Goal: Task Accomplishment & Management: Manage account settings

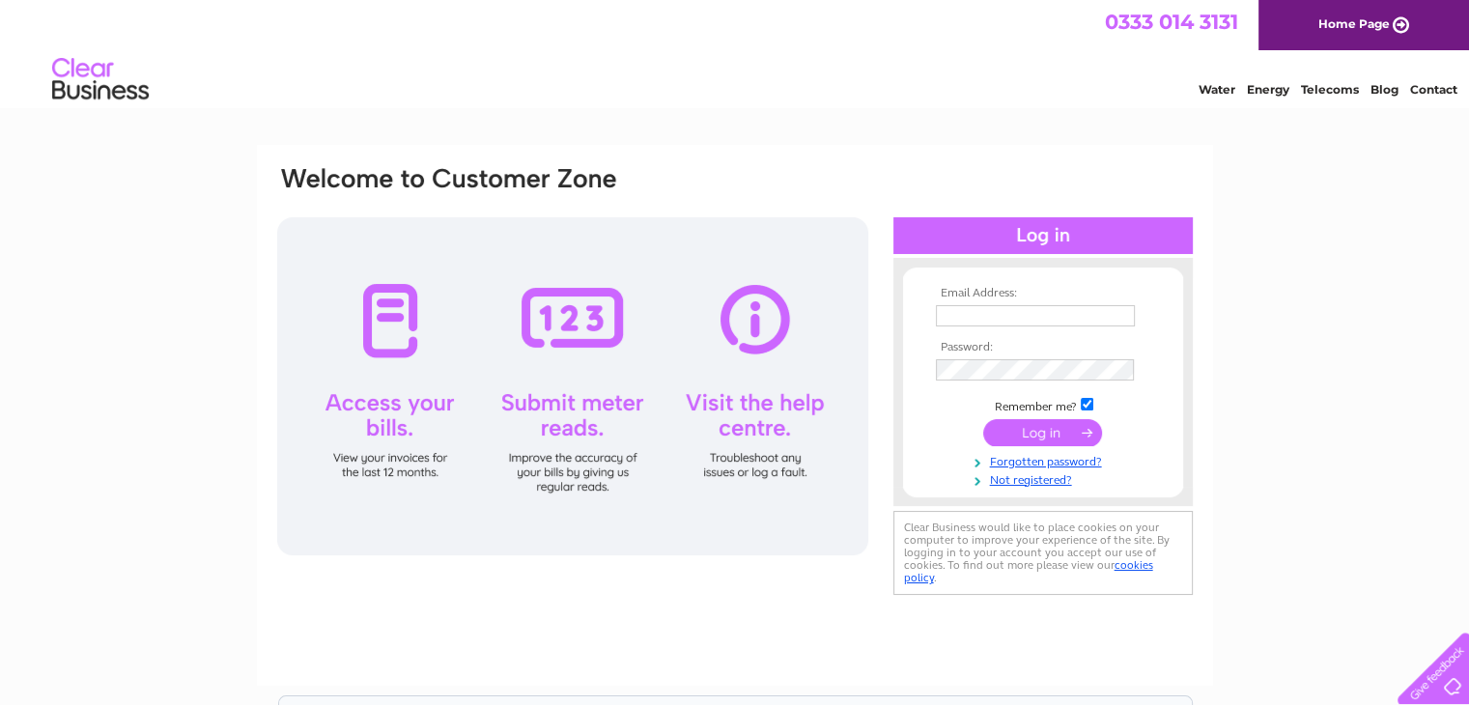
type input "[EMAIL_ADDRESS][DOMAIN_NAME]"
click at [1021, 433] on input "submit" at bounding box center [1042, 432] width 119 height 27
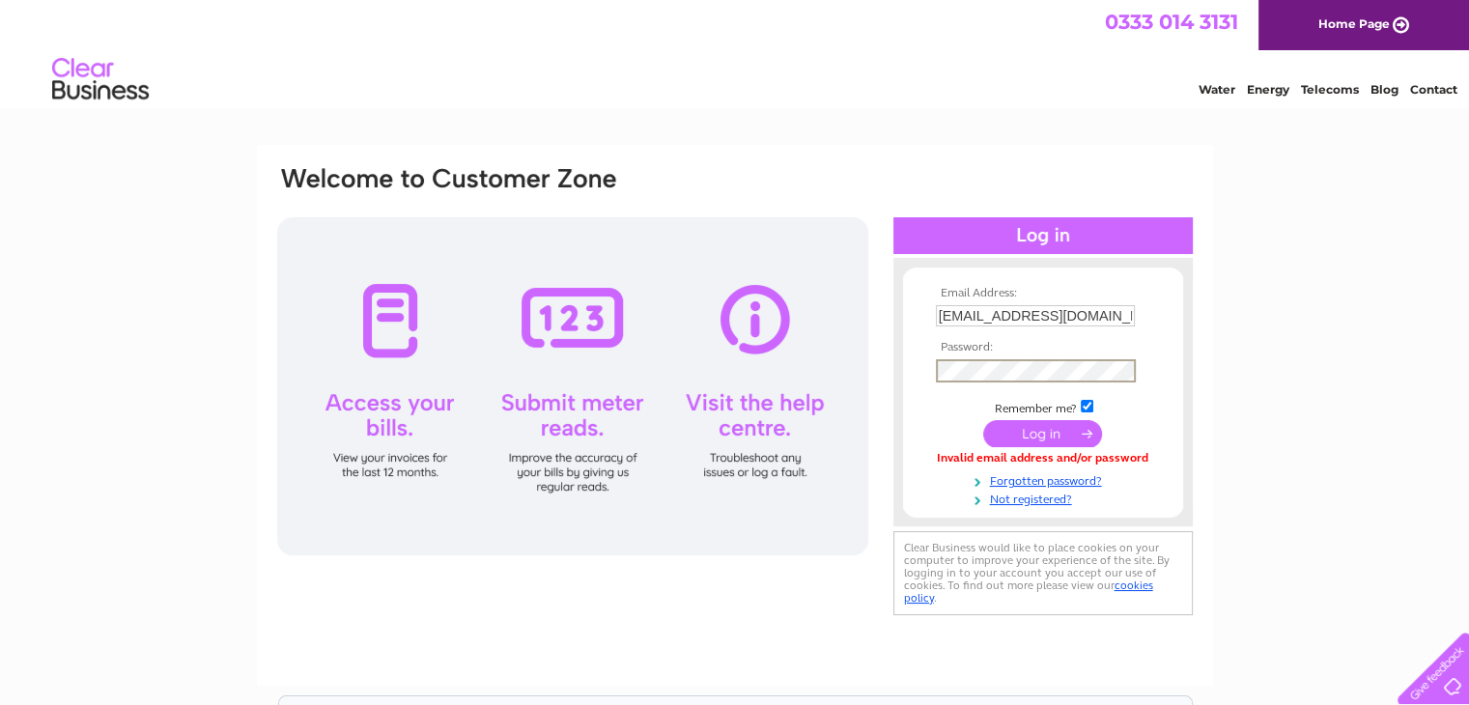
click at [926, 383] on form "Email Address: [EMAIL_ADDRESS][DOMAIN_NAME] Password:" at bounding box center [1043, 397] width 280 height 220
click at [983, 420] on input "submit" at bounding box center [1042, 433] width 119 height 27
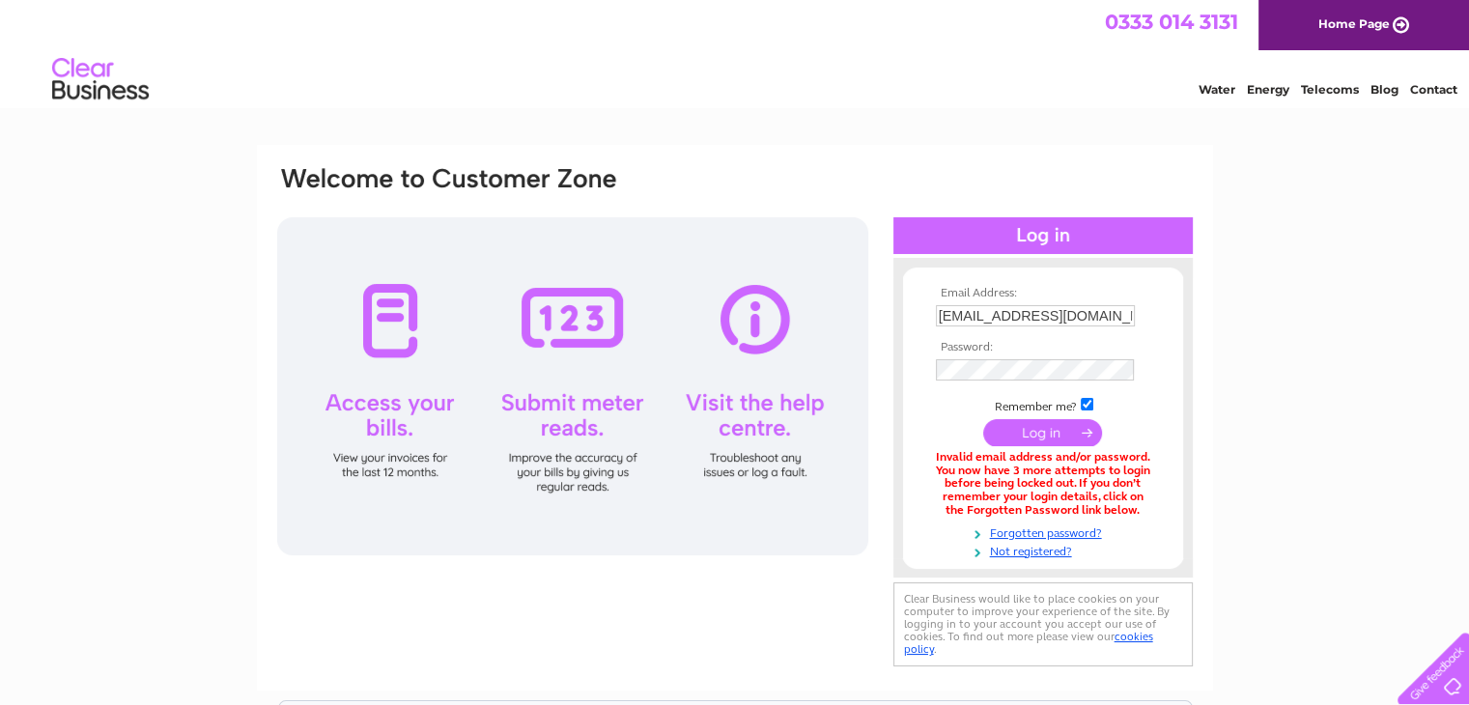
click at [1036, 431] on input "submit" at bounding box center [1042, 432] width 119 height 27
click at [897, 390] on div "Email Address: halaswood@hotmail.co.uk Password:" at bounding box center [1042, 418] width 299 height 283
click at [1003, 430] on input "submit" at bounding box center [1042, 433] width 119 height 27
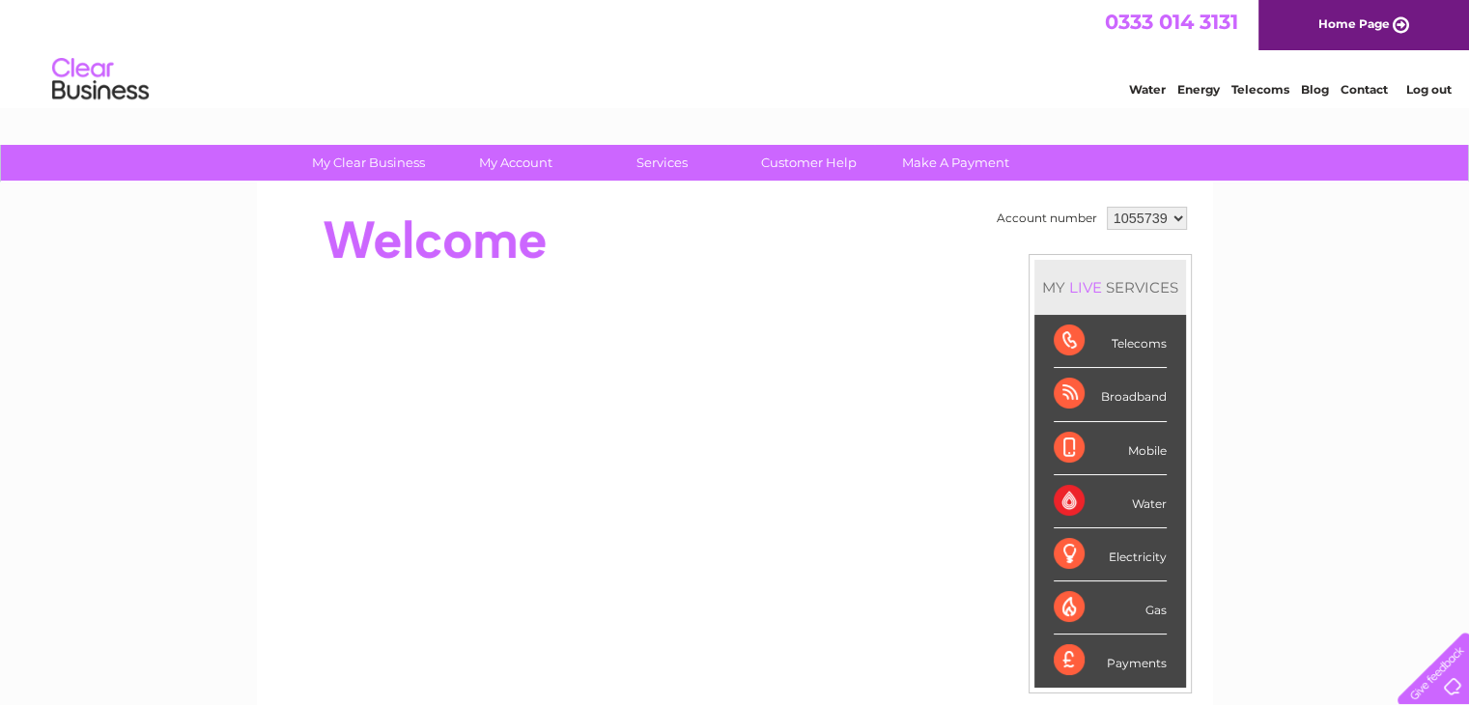
click at [1142, 342] on div "Telecoms" at bounding box center [1110, 341] width 113 height 53
click at [1062, 340] on div "Telecoms" at bounding box center [1110, 341] width 113 height 53
click at [1066, 387] on div "Broadband" at bounding box center [1110, 394] width 113 height 53
click at [1066, 322] on div "Telecoms" at bounding box center [1110, 341] width 113 height 53
click at [1062, 391] on div "Broadband" at bounding box center [1110, 394] width 113 height 53
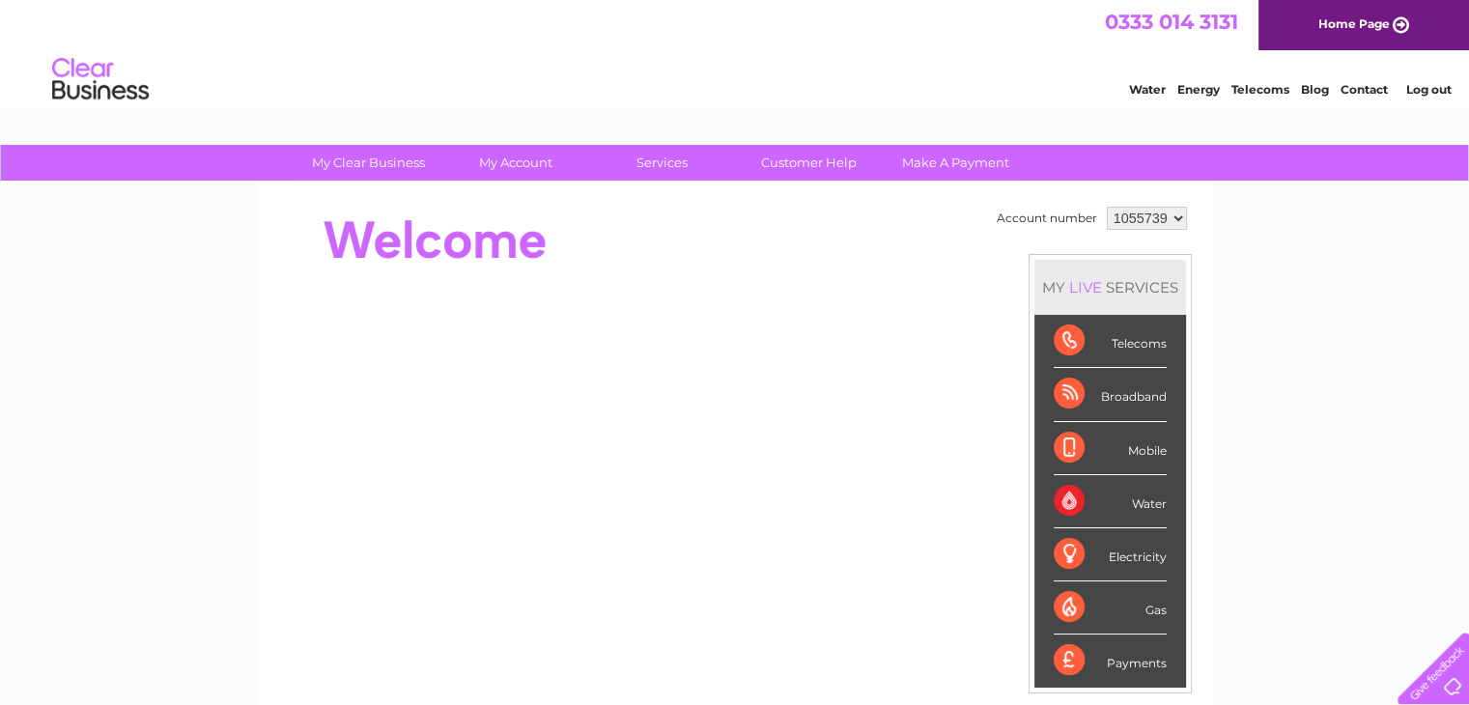
click at [1063, 659] on div "Payments" at bounding box center [1110, 661] width 113 height 52
click at [1142, 654] on div "Payments" at bounding box center [1110, 661] width 113 height 52
click at [1129, 402] on div "Broadband" at bounding box center [1110, 394] width 113 height 53
click at [1129, 350] on div "Telecoms" at bounding box center [1110, 341] width 113 height 53
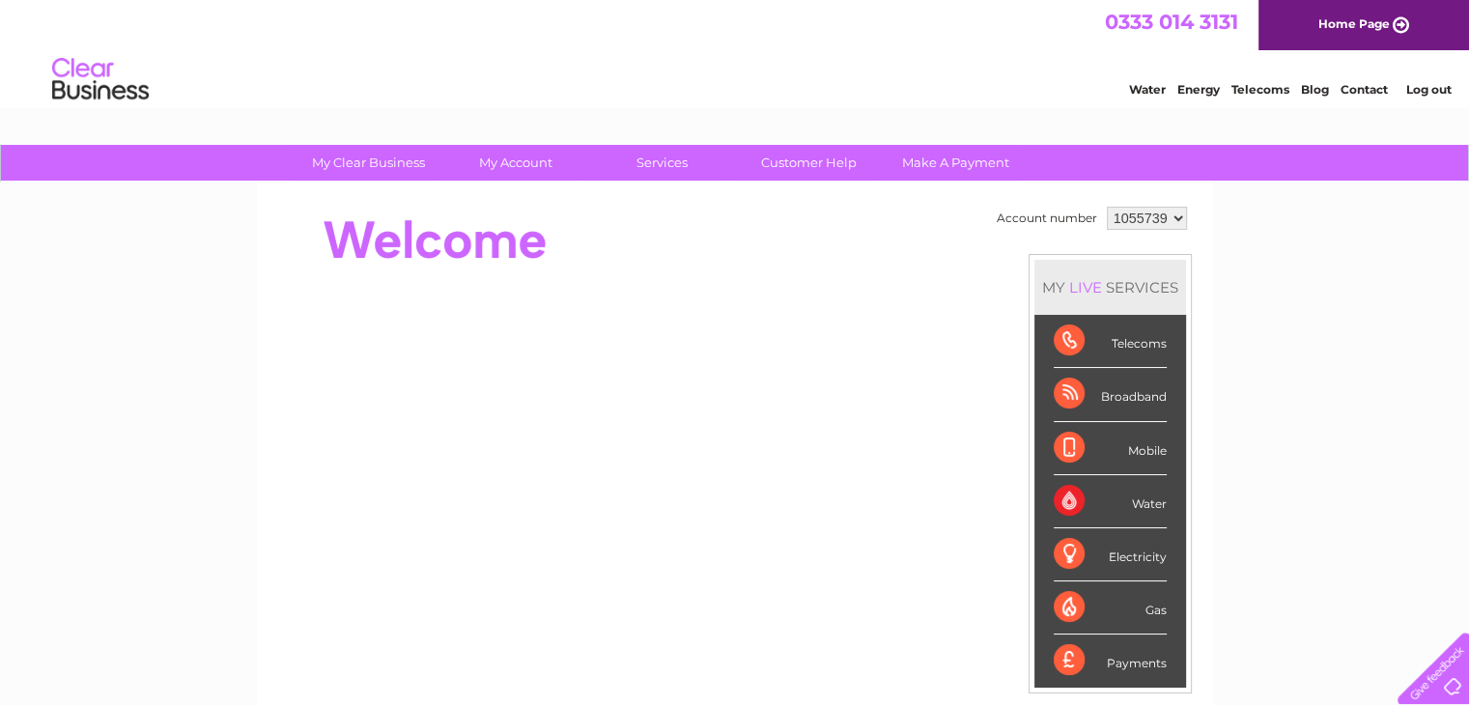
click at [1129, 350] on div "Telecoms" at bounding box center [1110, 341] width 113 height 53
click at [1065, 662] on div "Payments" at bounding box center [1110, 661] width 113 height 52
click at [1124, 660] on div "Payments" at bounding box center [1110, 661] width 113 height 52
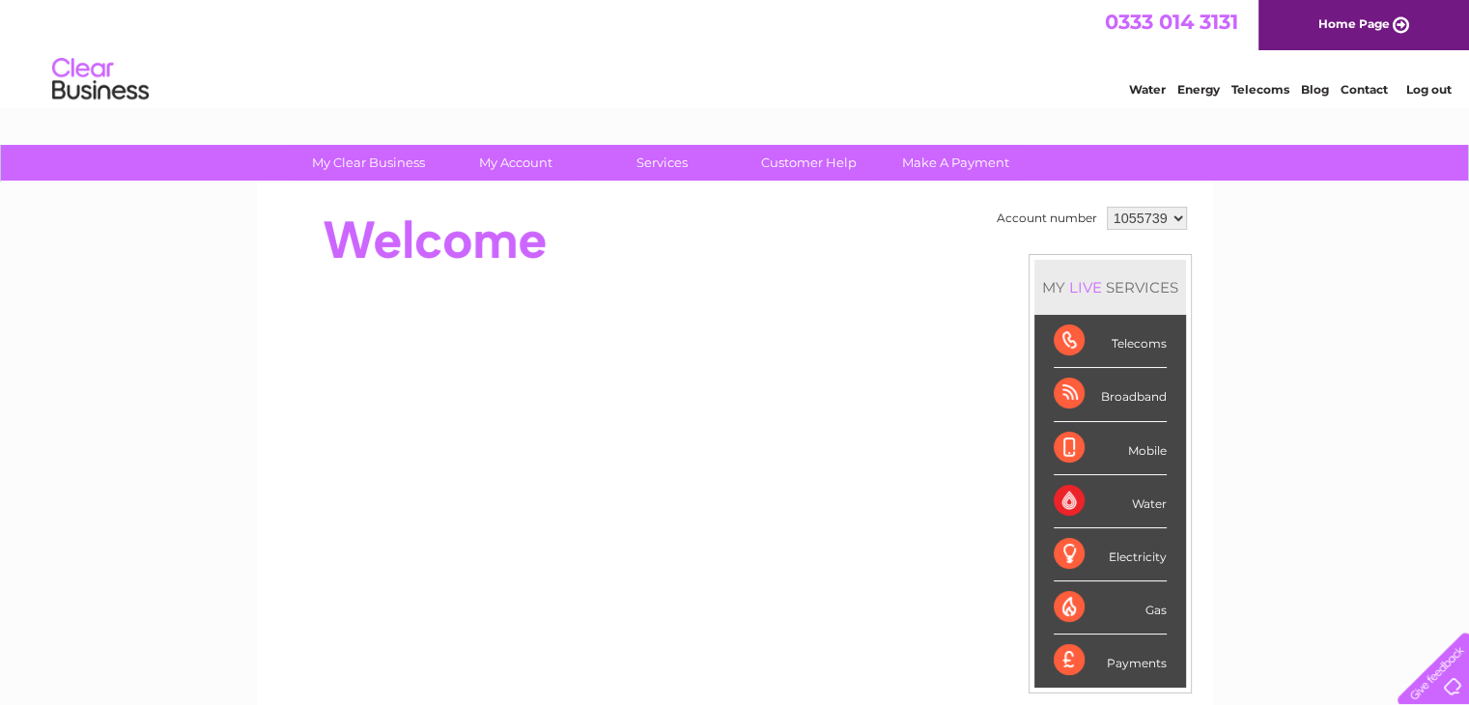
click at [1130, 658] on div "Payments" at bounding box center [1110, 661] width 113 height 52
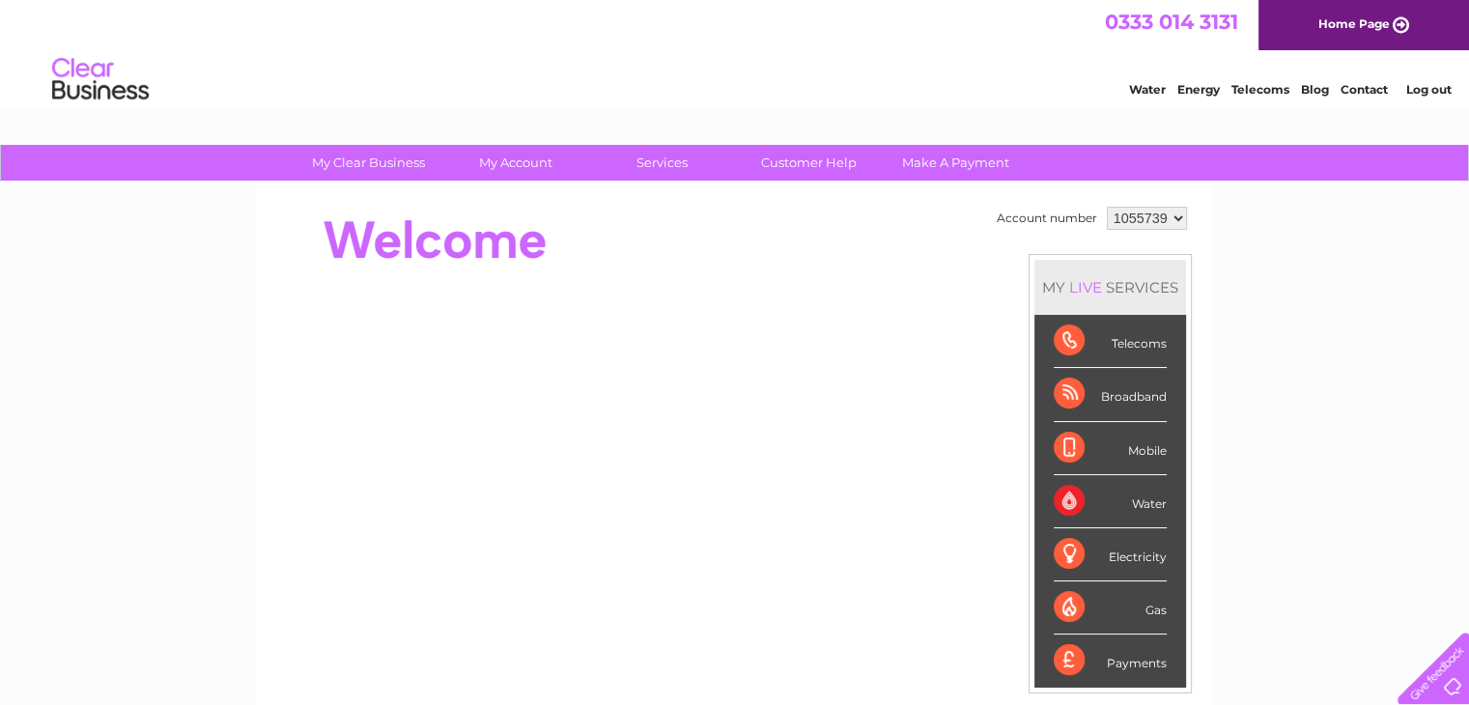
click at [1130, 658] on div "Payments" at bounding box center [1110, 661] width 113 height 52
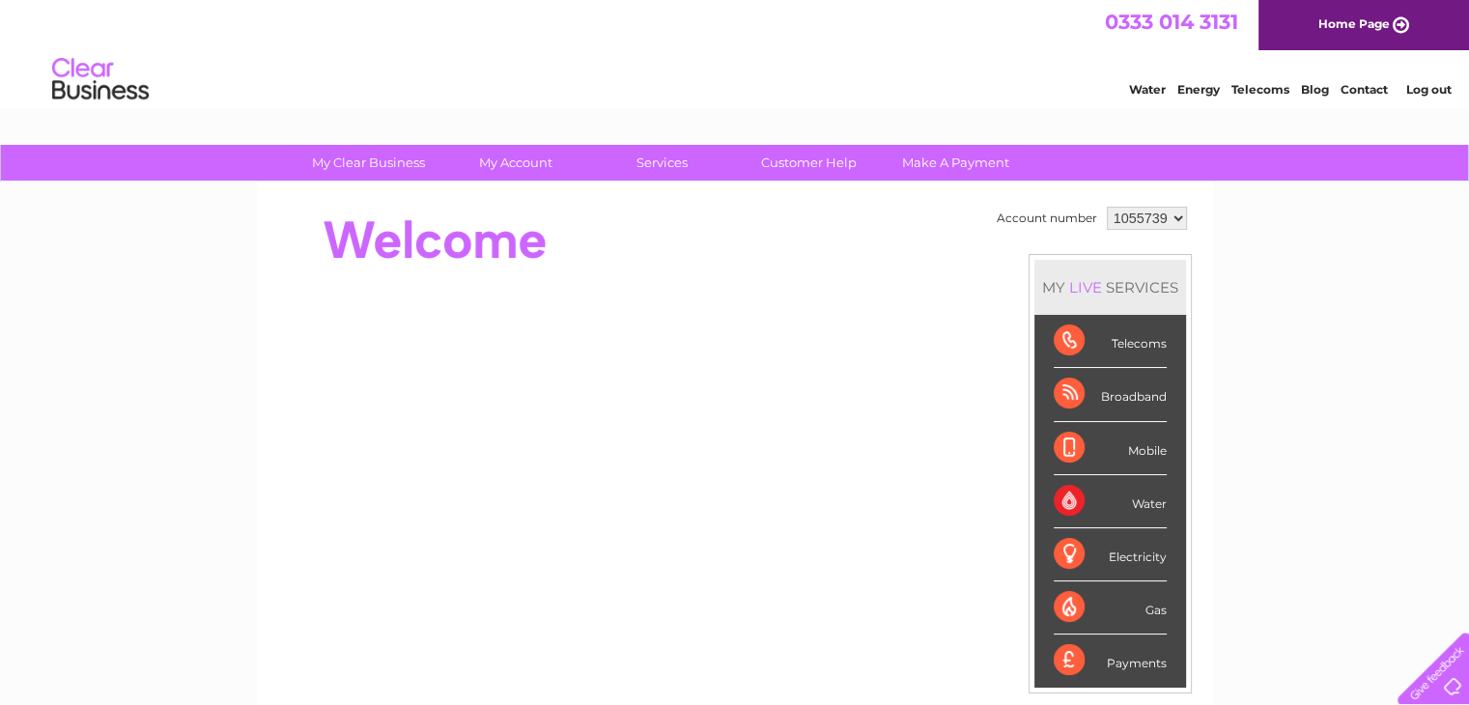
click at [1130, 658] on div "Payments" at bounding box center [1110, 661] width 113 height 52
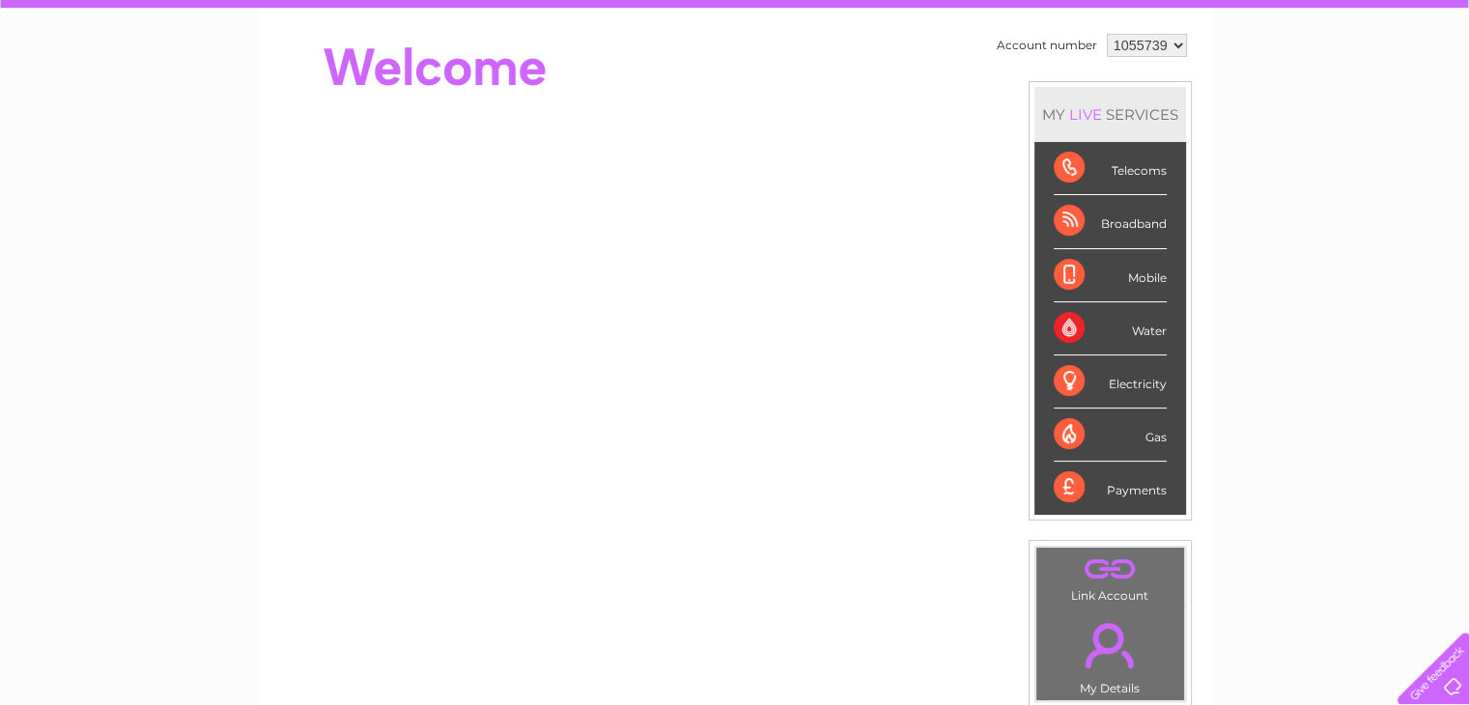
scroll to position [182, 0]
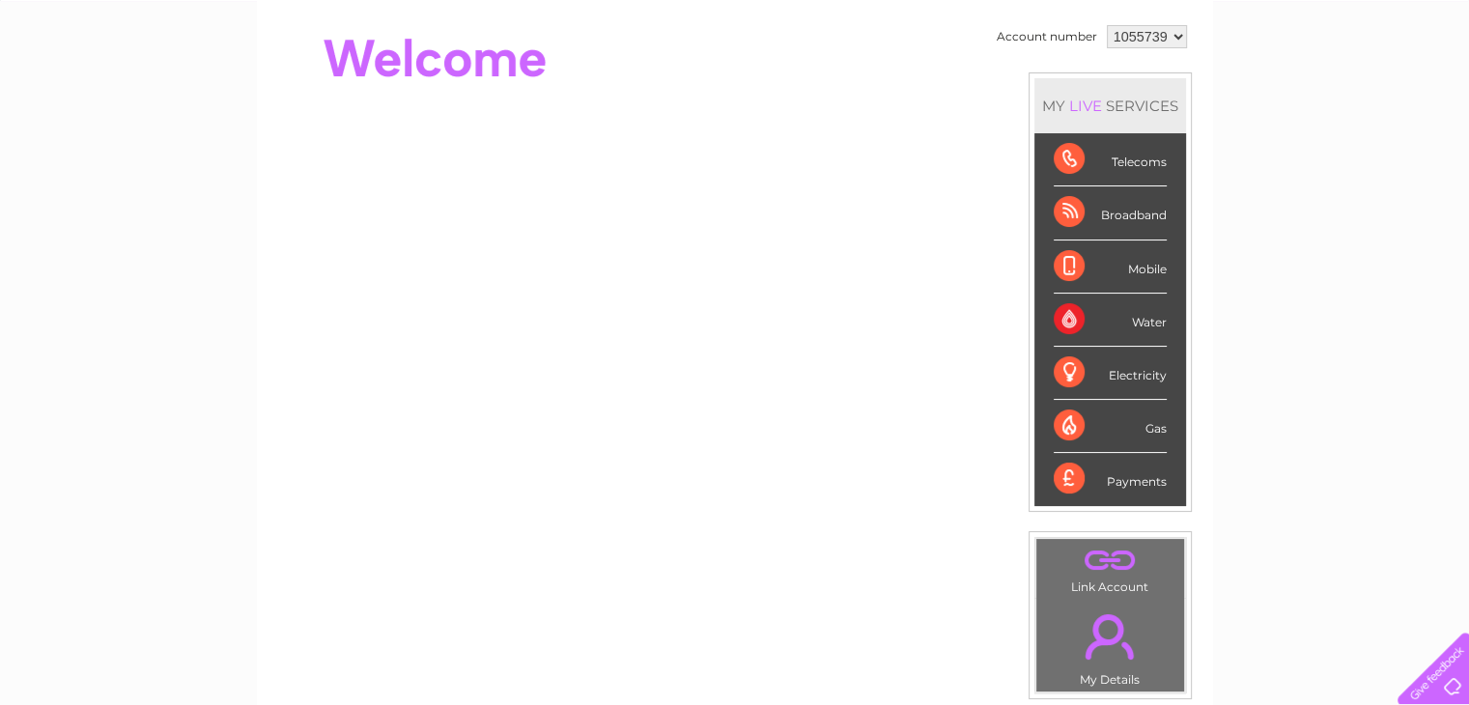
click at [1066, 471] on div "Payments" at bounding box center [1110, 479] width 113 height 52
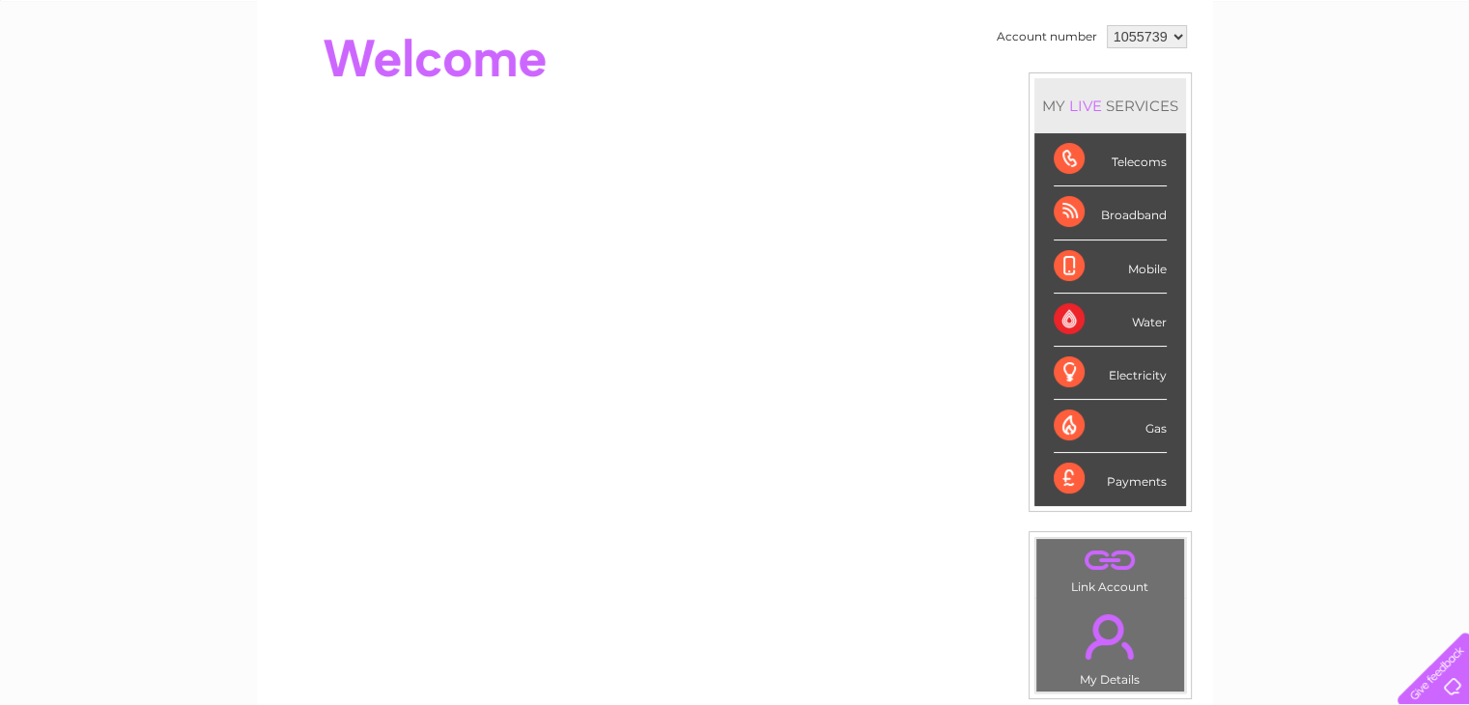
click at [1066, 471] on div "Payments" at bounding box center [1110, 479] width 113 height 52
click at [1124, 159] on div "Telecoms" at bounding box center [1110, 159] width 113 height 53
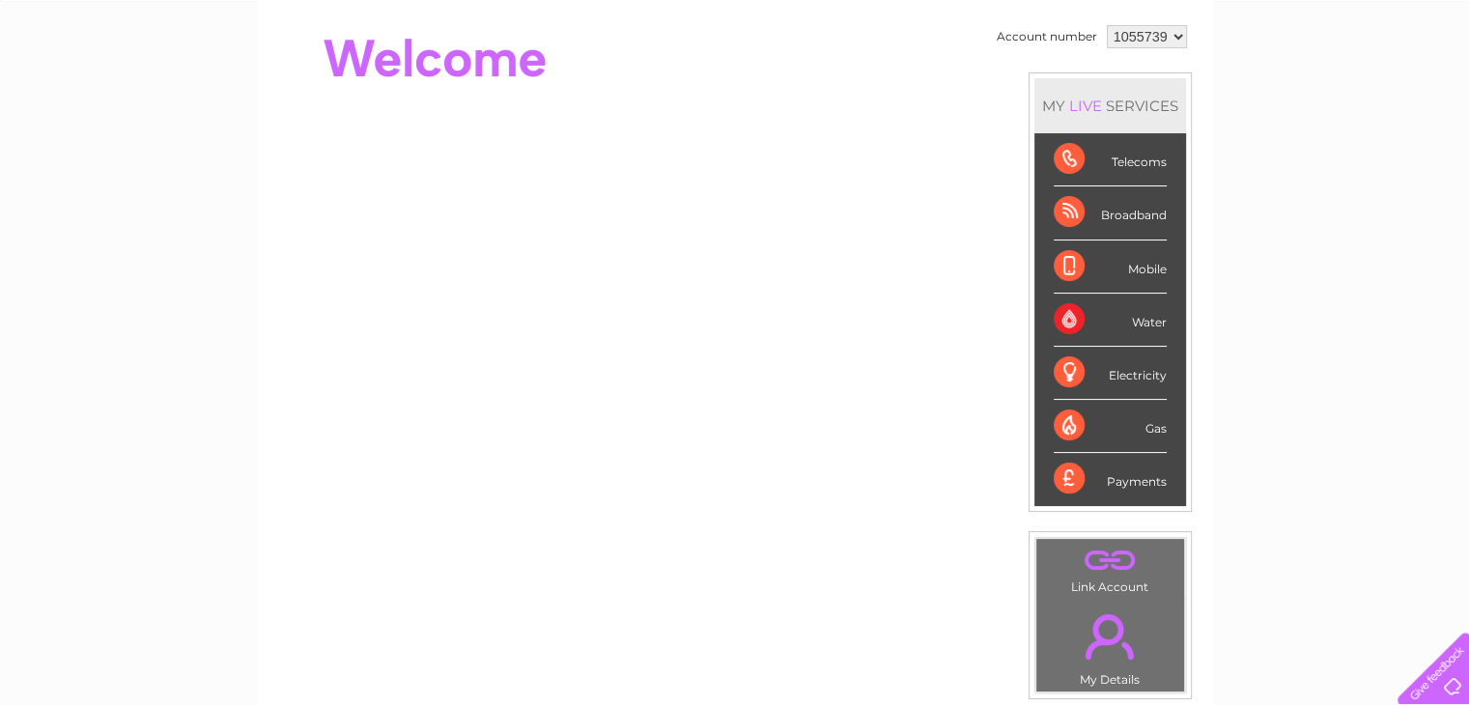
click at [1124, 159] on div "Telecoms" at bounding box center [1110, 159] width 113 height 53
click at [1132, 210] on div "Broadband" at bounding box center [1110, 212] width 113 height 53
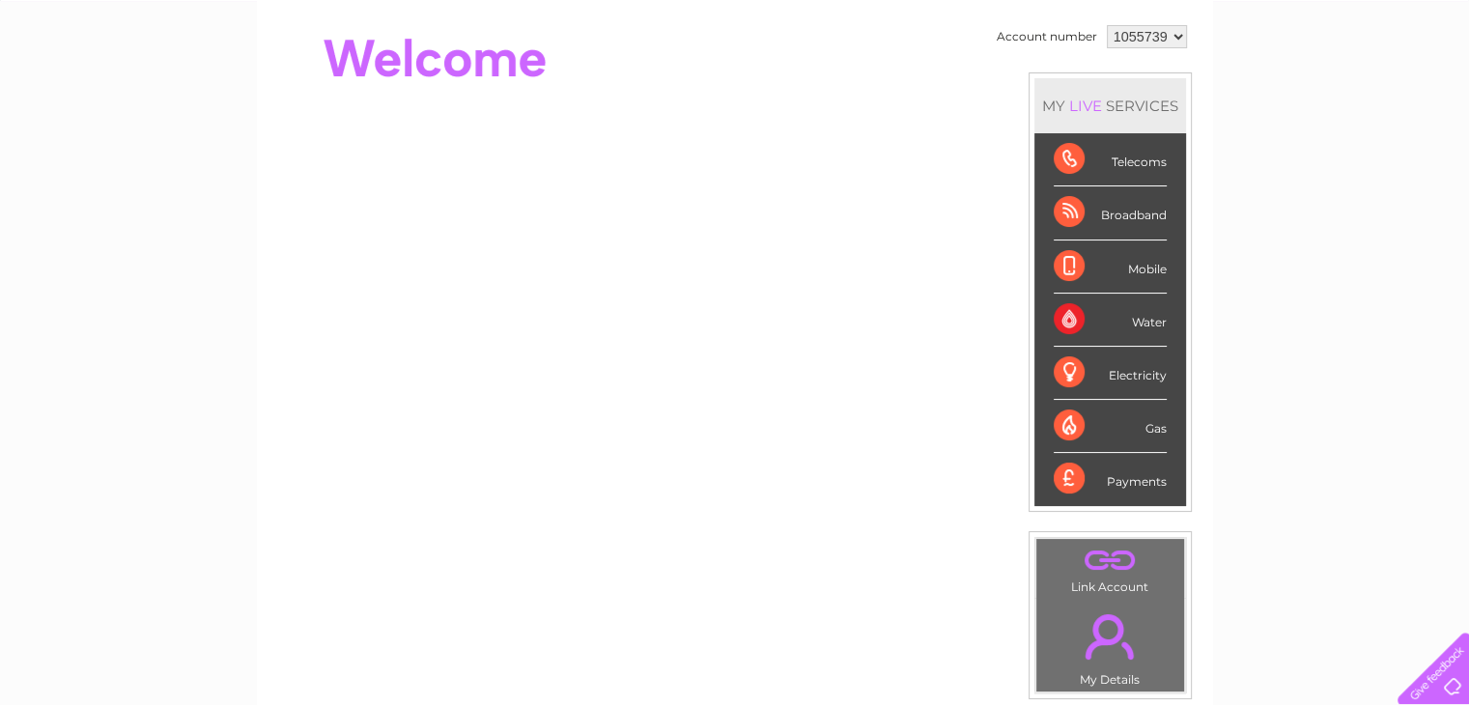
click at [1147, 268] on div "Mobile" at bounding box center [1110, 266] width 113 height 53
click at [1138, 323] on div "Water" at bounding box center [1110, 320] width 113 height 53
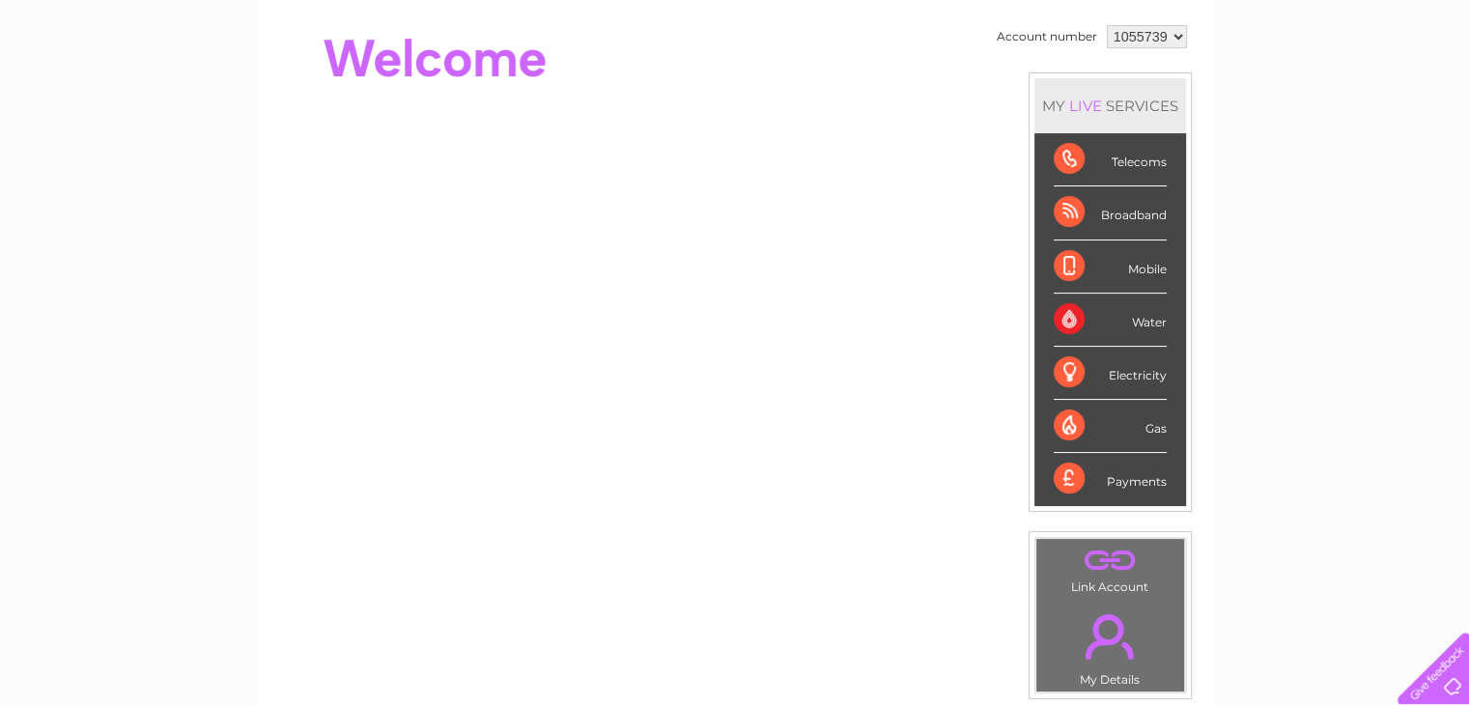
click at [1141, 374] on div "Electricity" at bounding box center [1110, 373] width 113 height 53
click at [1148, 426] on div "Gas" at bounding box center [1110, 426] width 113 height 53
click at [1132, 481] on div "Payments" at bounding box center [1110, 479] width 113 height 52
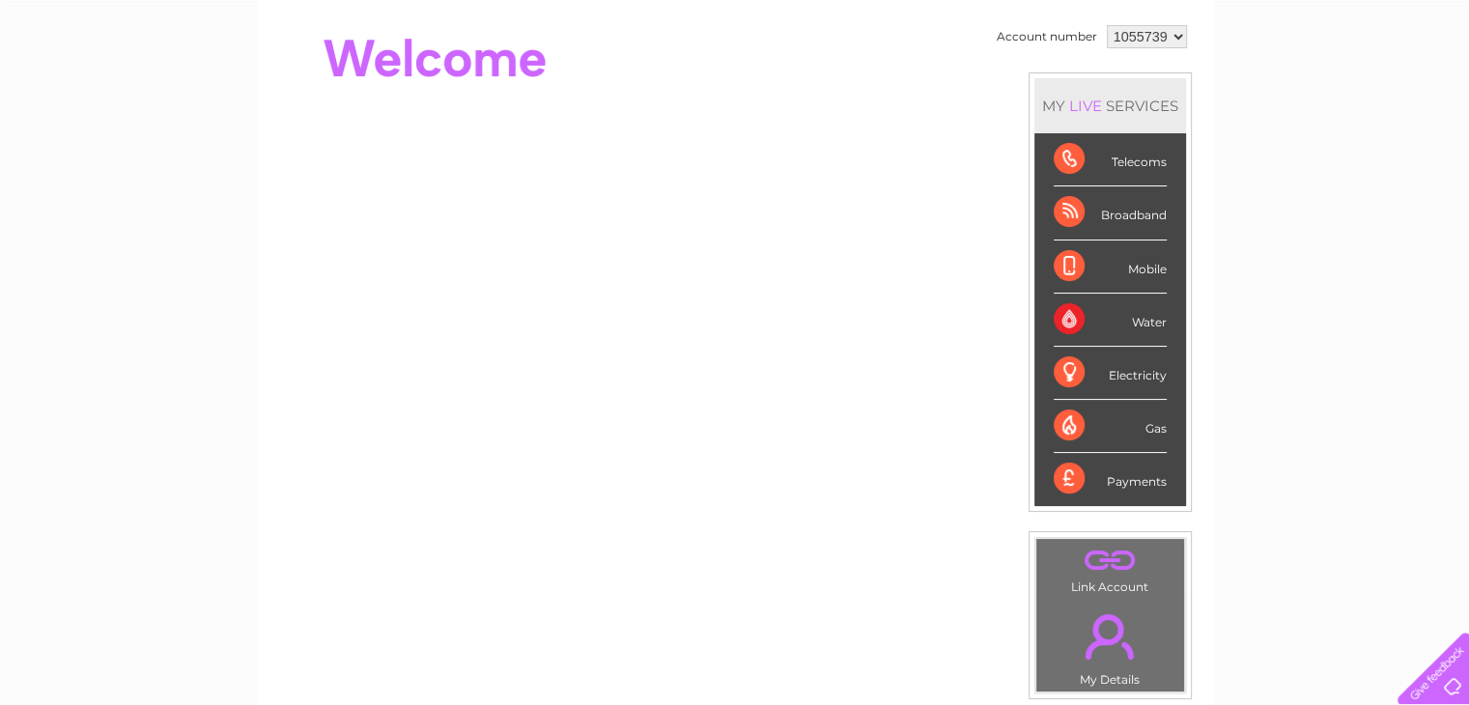
click at [1132, 481] on div "Payments" at bounding box center [1110, 479] width 113 height 52
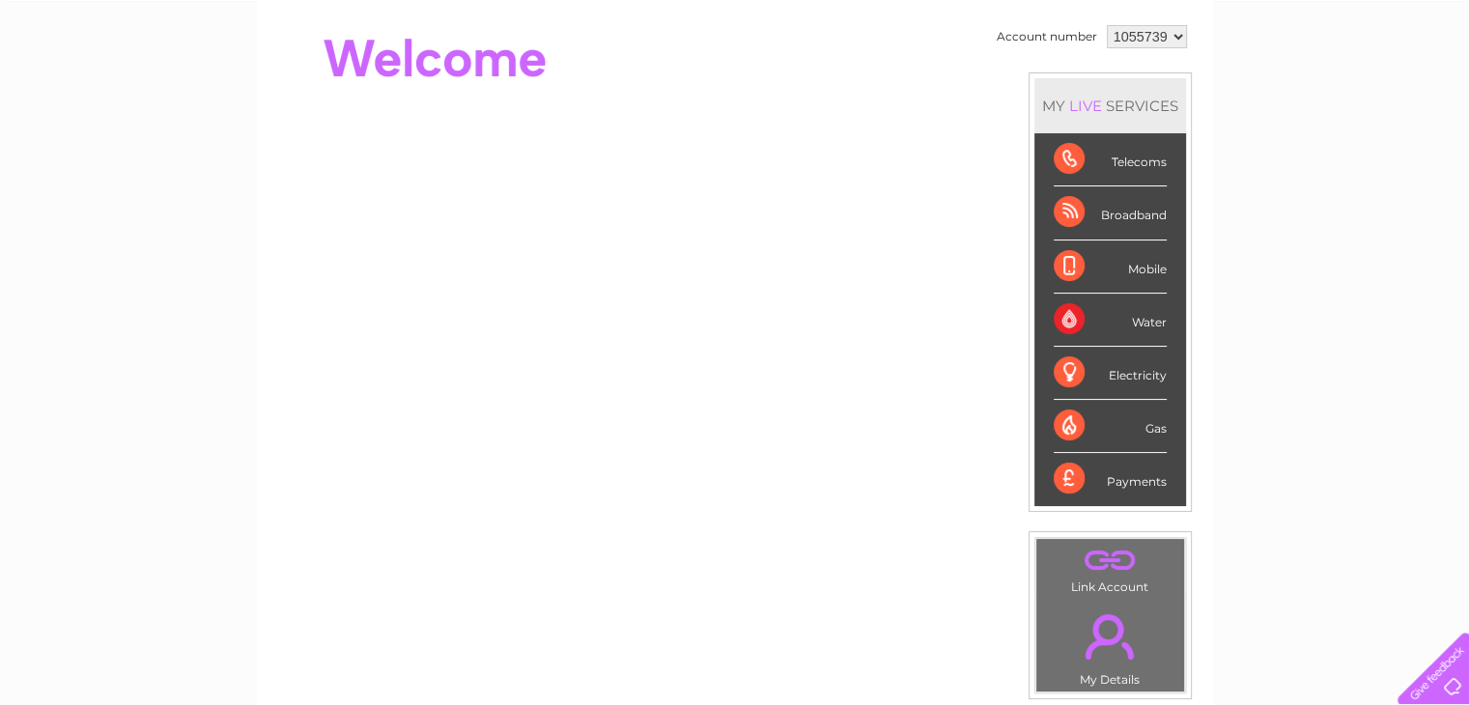
click at [1132, 481] on div "Payments" at bounding box center [1110, 479] width 113 height 52
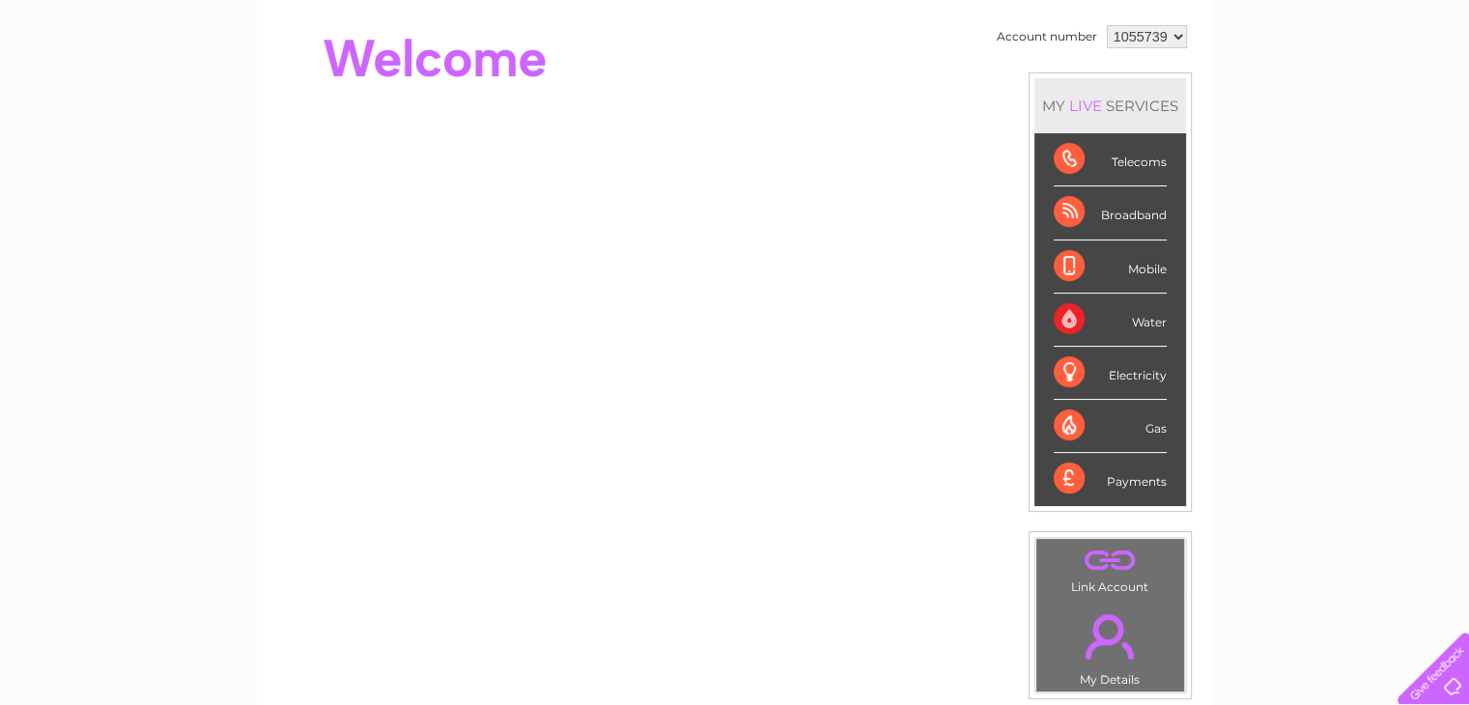
click at [1132, 481] on div "Payments" at bounding box center [1110, 479] width 113 height 52
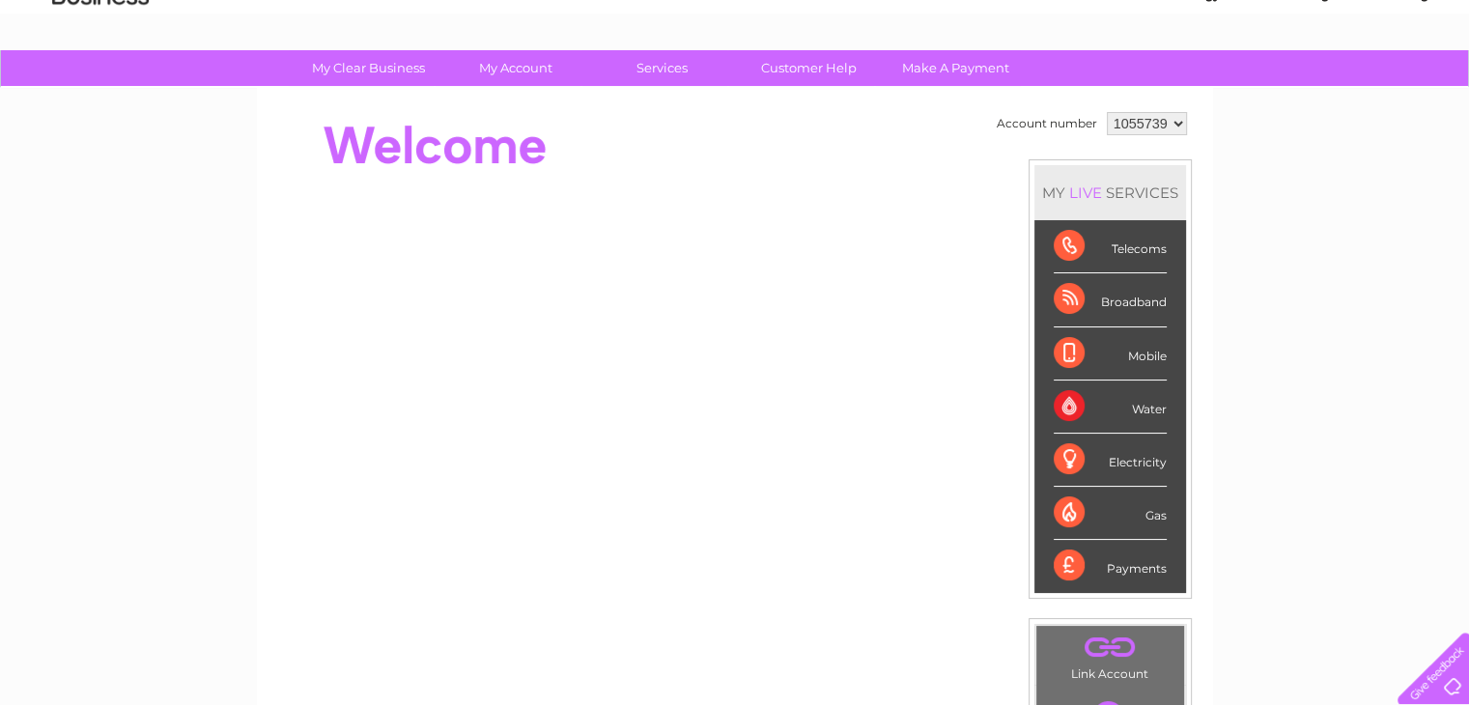
scroll to position [0, 0]
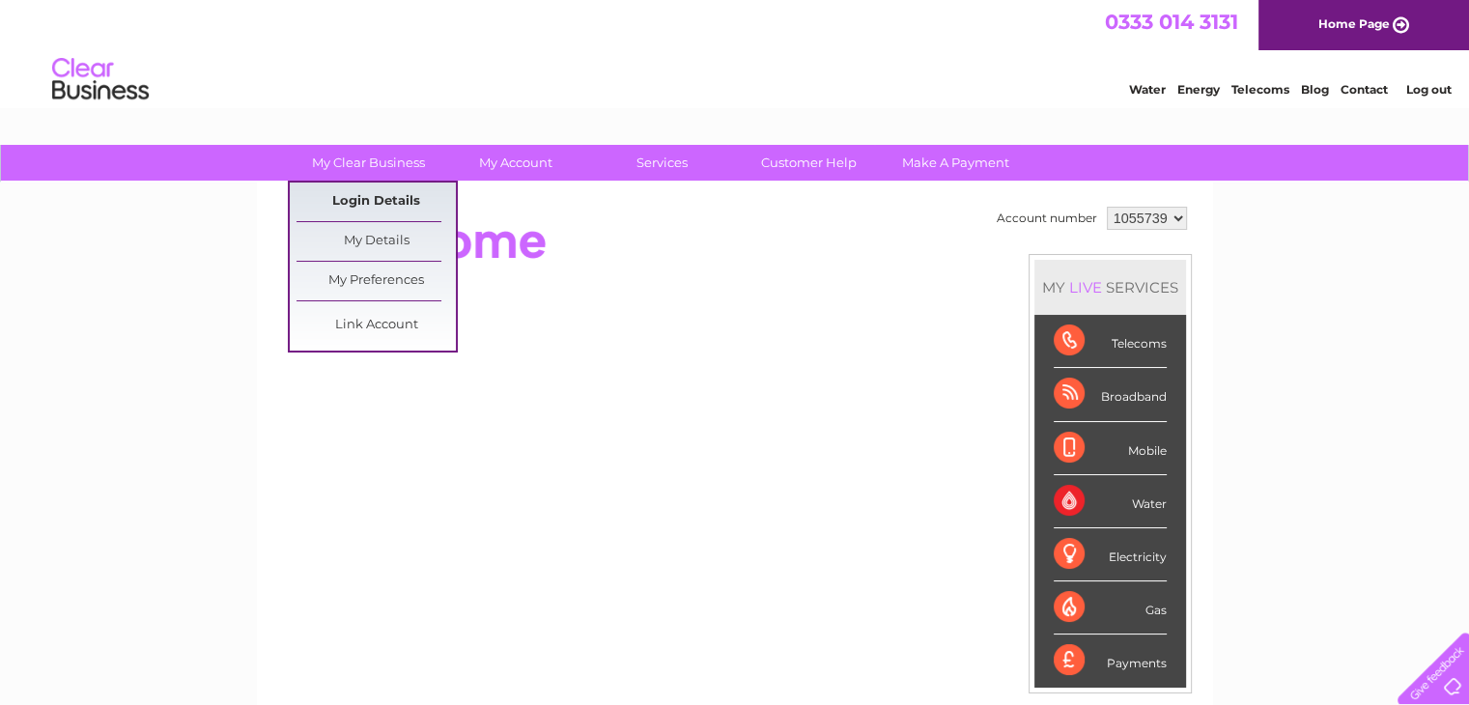
click at [381, 191] on link "Login Details" at bounding box center [376, 202] width 159 height 39
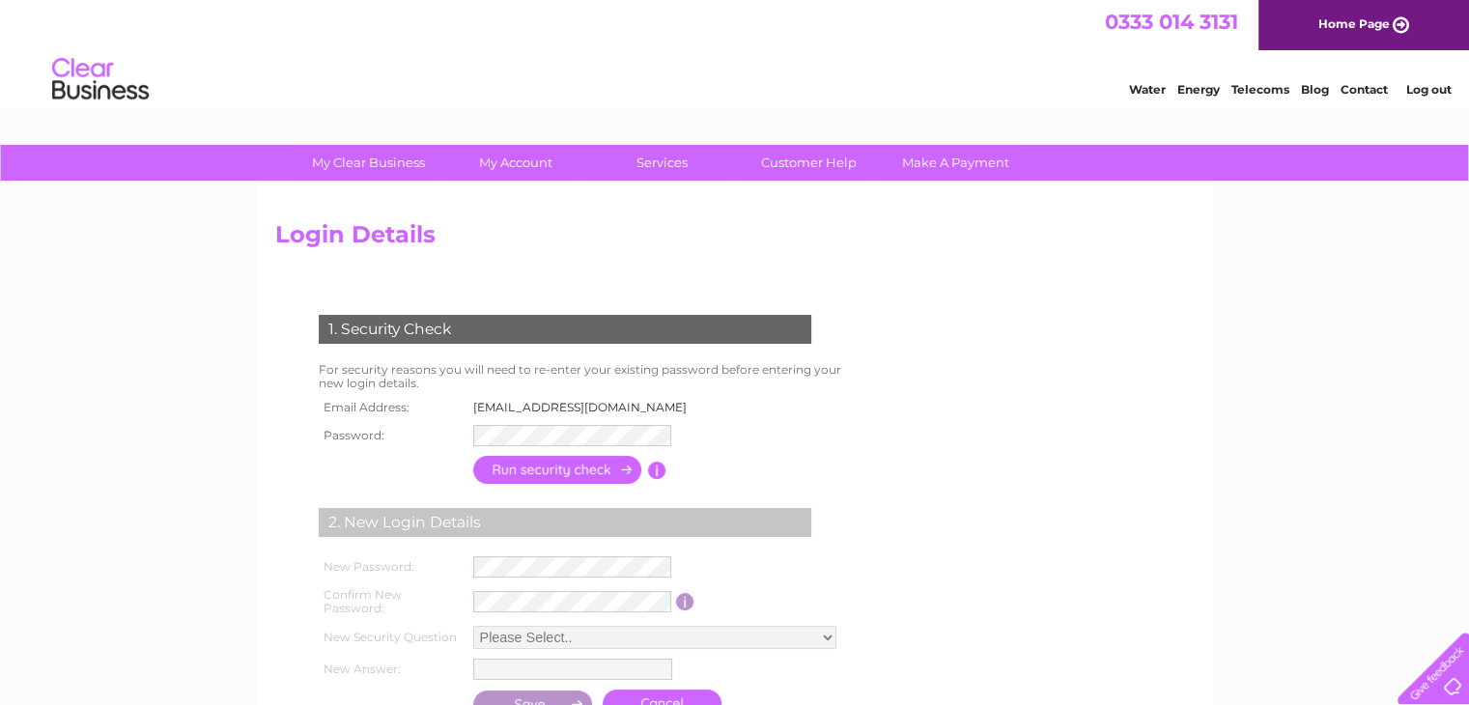
click at [523, 470] on input "button" at bounding box center [558, 470] width 170 height 28
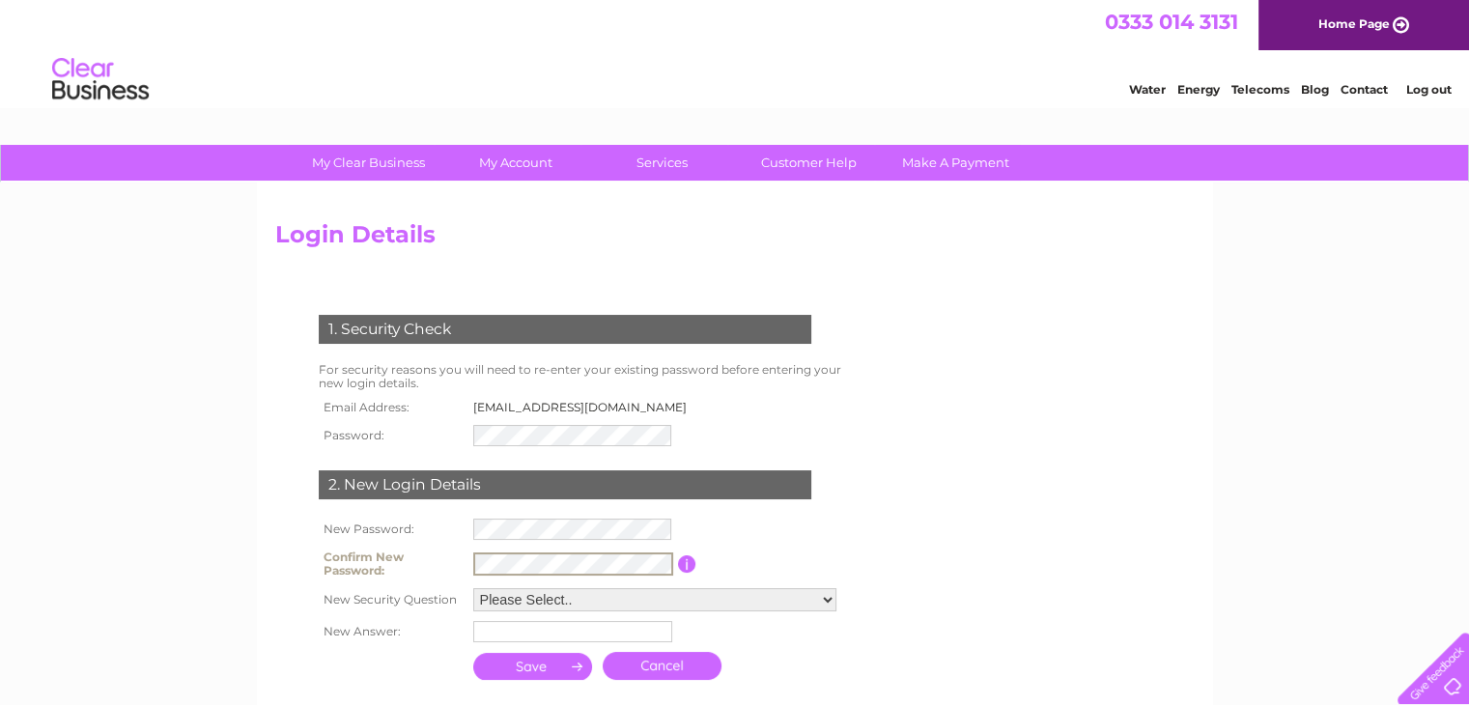
click at [845, 565] on td "Confirm your new password if you have entered one" at bounding box center [773, 564] width 155 height 39
click at [549, 662] on input "submit" at bounding box center [533, 666] width 120 height 27
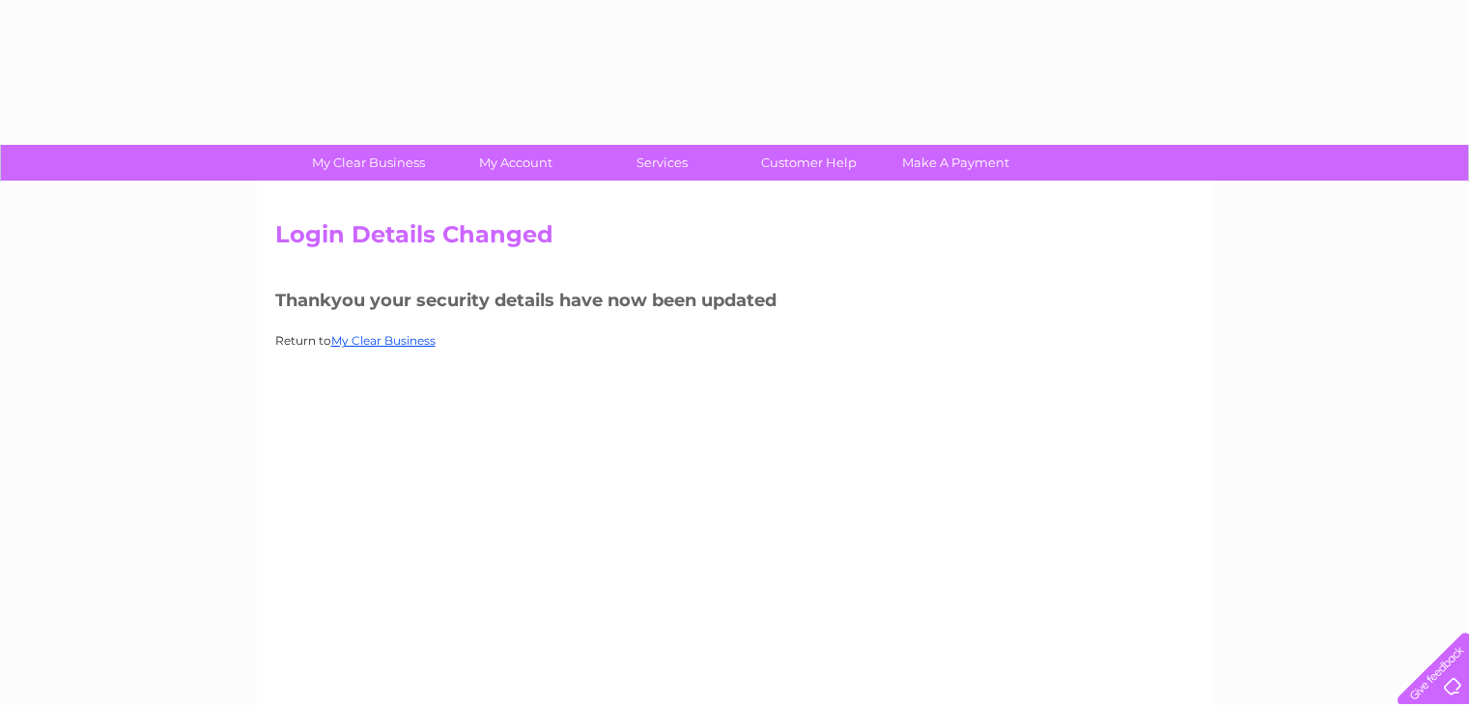
click at [549, 662] on div "Login Details Changed Thankyou your security details have now been updated Retu…" at bounding box center [735, 453] width 956 height 541
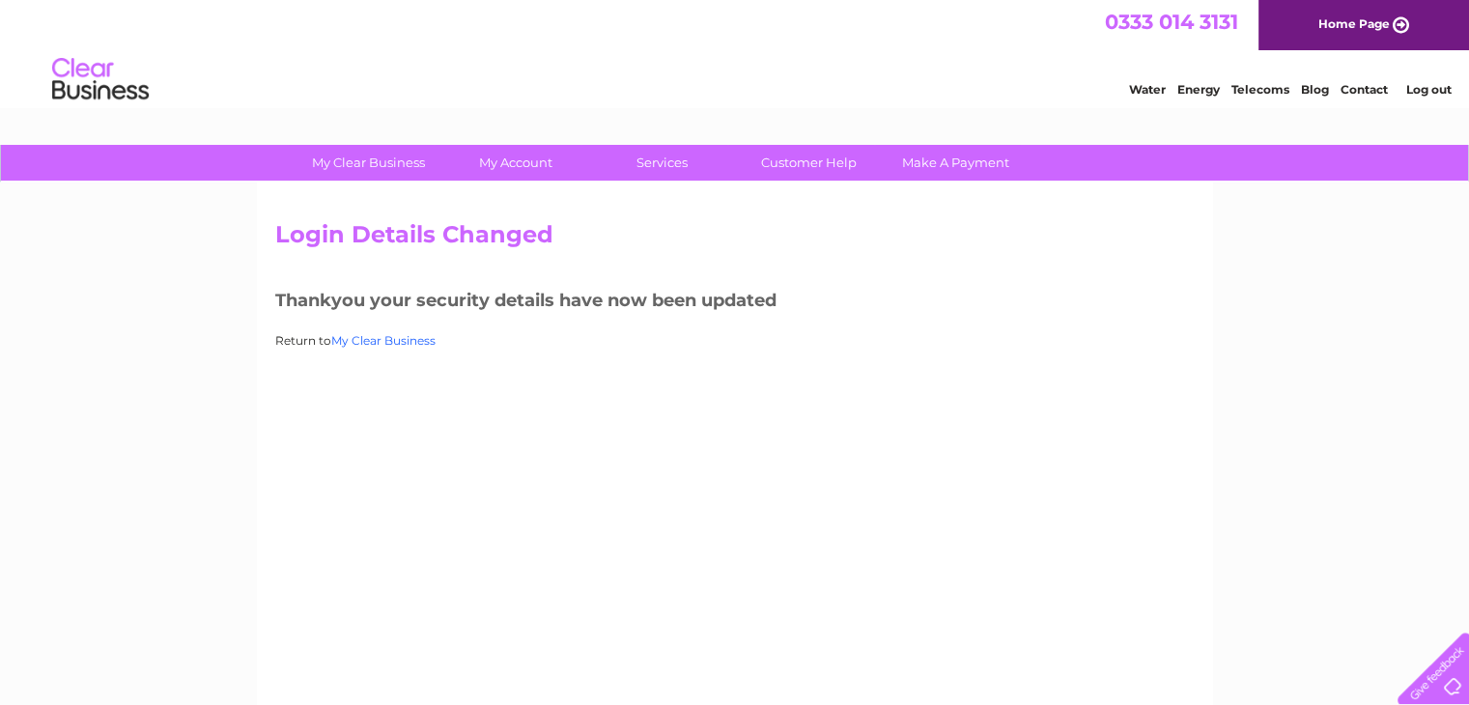
click at [384, 340] on link "My Clear Business" at bounding box center [383, 340] width 104 height 14
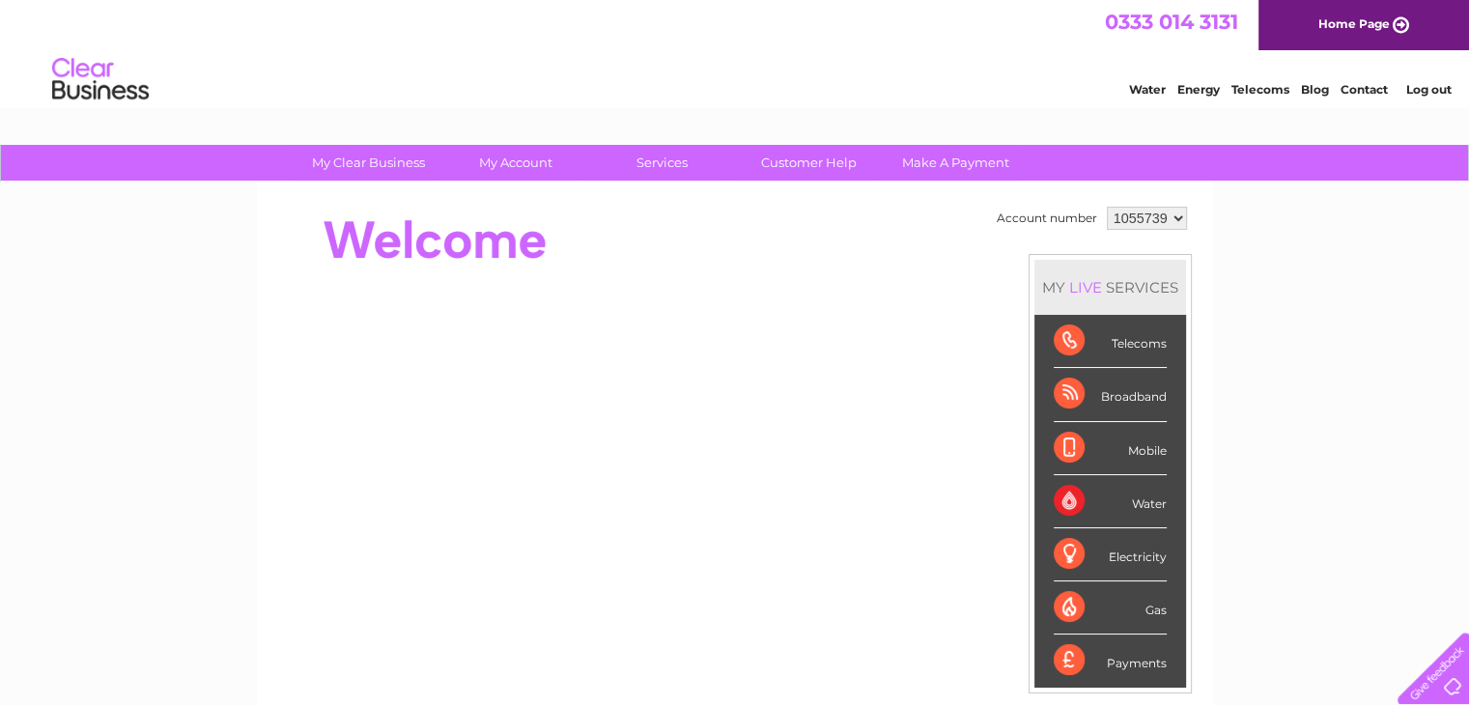
click at [1063, 661] on div "Payments" at bounding box center [1110, 661] width 113 height 52
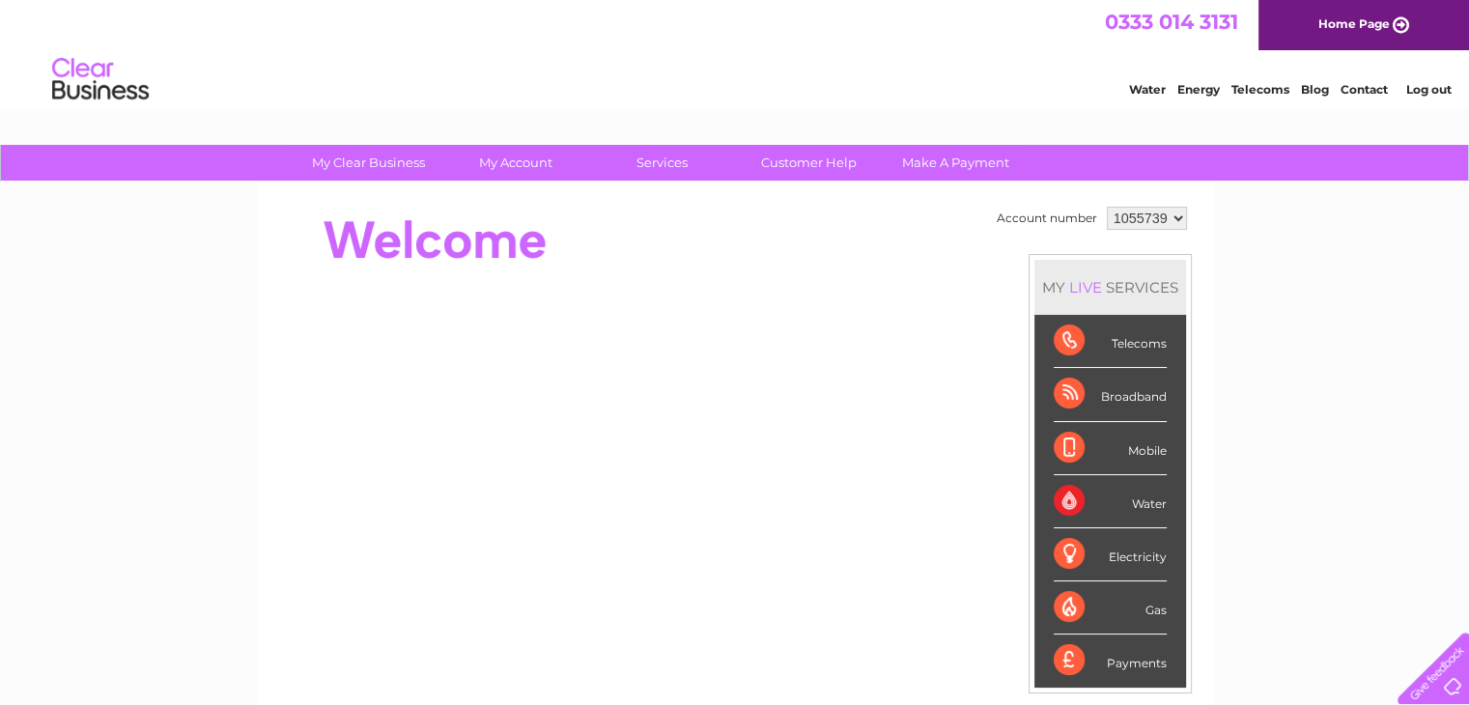
click at [1124, 346] on div "Telecoms" at bounding box center [1110, 341] width 113 height 53
click at [1066, 336] on div "Telecoms" at bounding box center [1110, 341] width 113 height 53
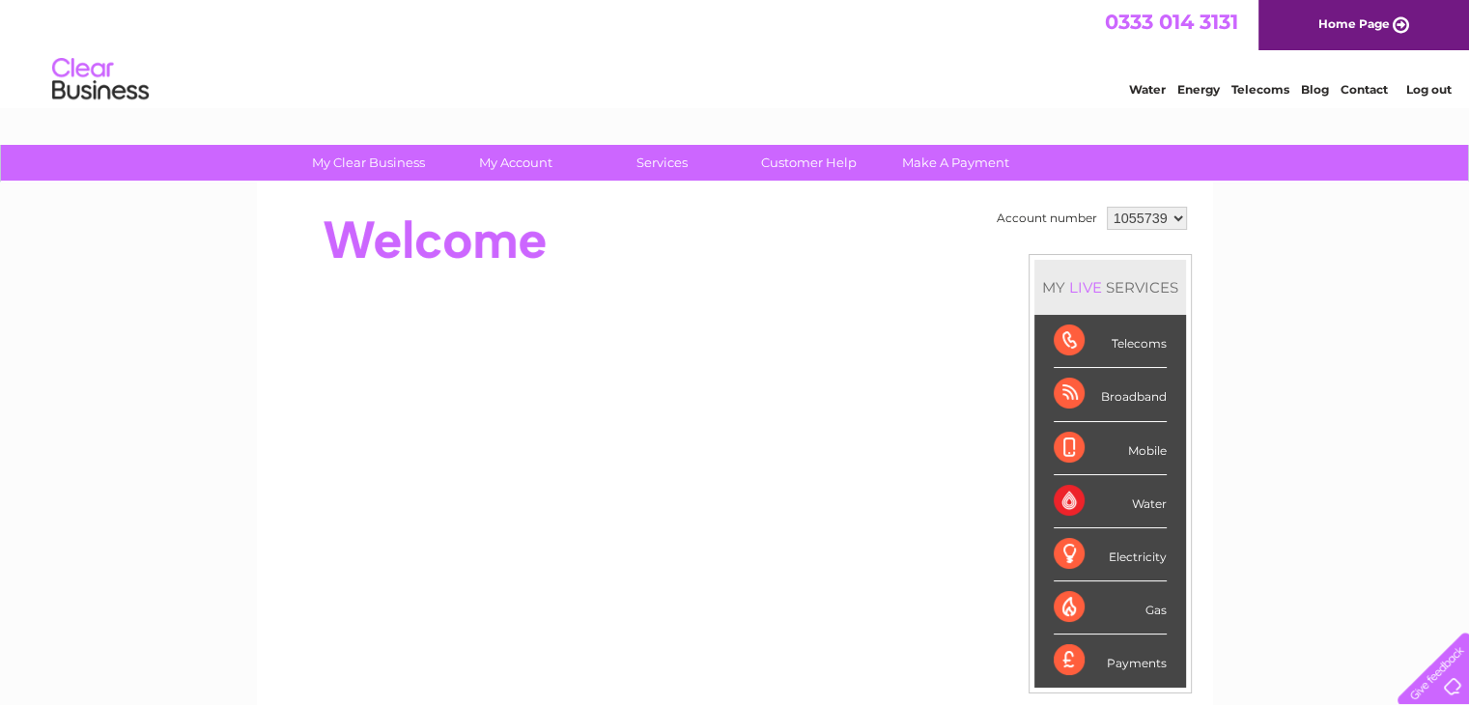
click at [1066, 336] on div "Telecoms" at bounding box center [1110, 341] width 113 height 53
click at [1061, 396] on div "Broadband" at bounding box center [1110, 394] width 113 height 53
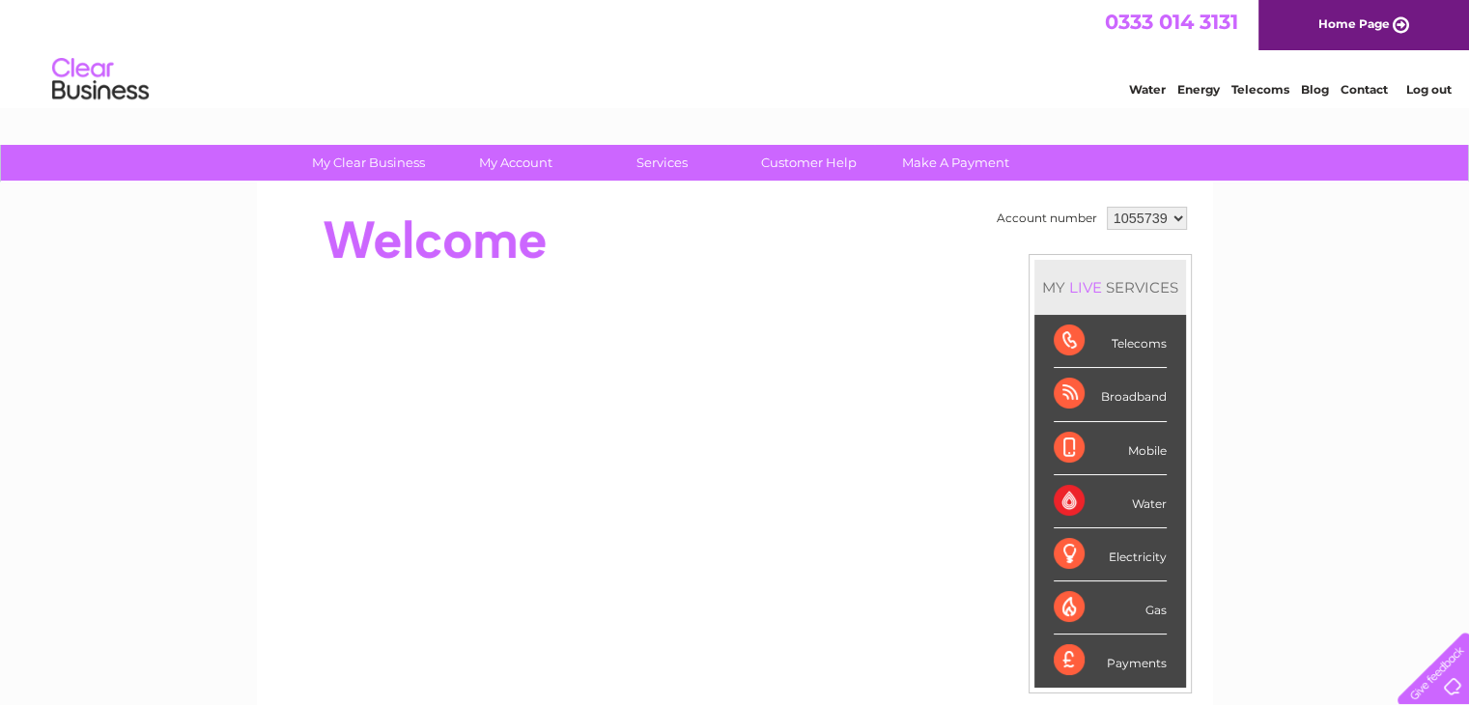
click at [1061, 396] on div "Broadband" at bounding box center [1110, 394] width 113 height 53
click at [1068, 442] on div "Mobile" at bounding box center [1110, 448] width 113 height 53
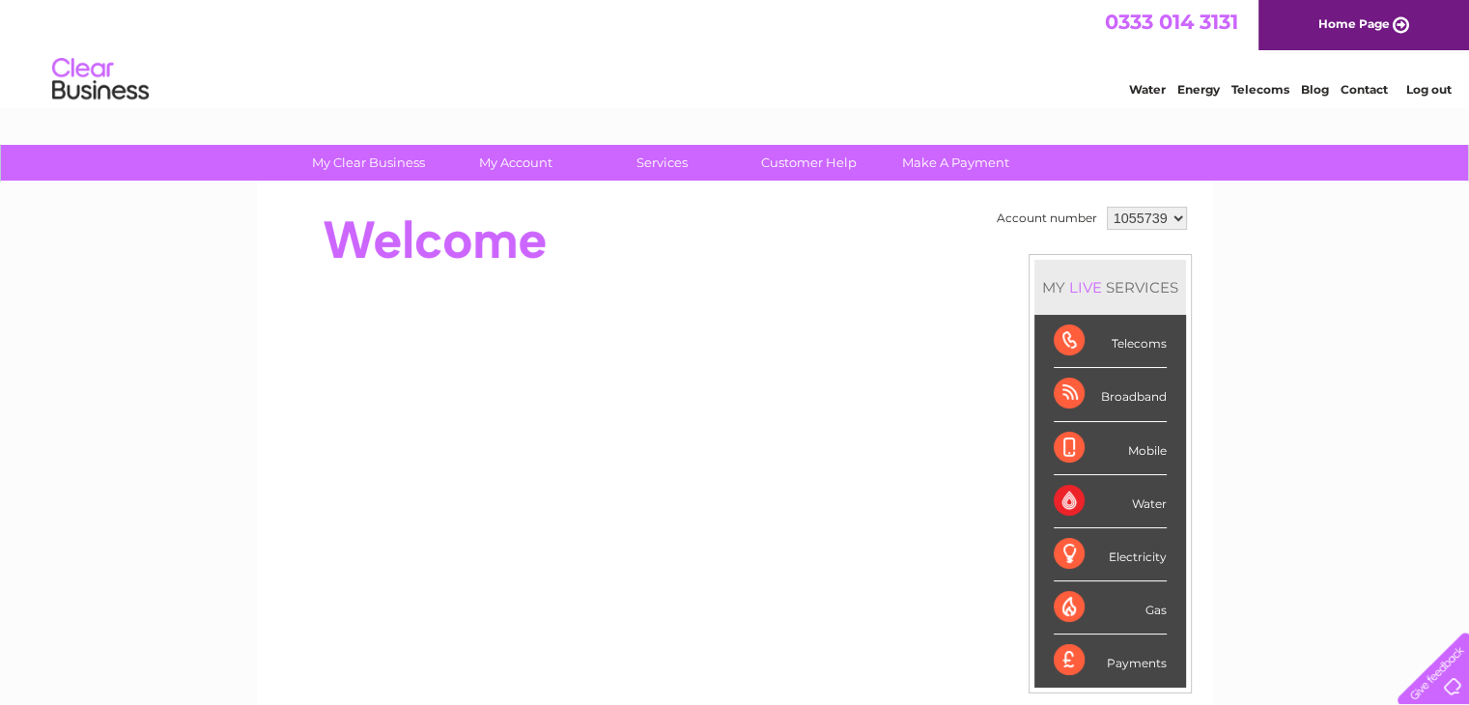
click at [1068, 442] on div "Mobile" at bounding box center [1110, 448] width 113 height 53
click at [948, 167] on link "Make A Payment" at bounding box center [955, 163] width 159 height 36
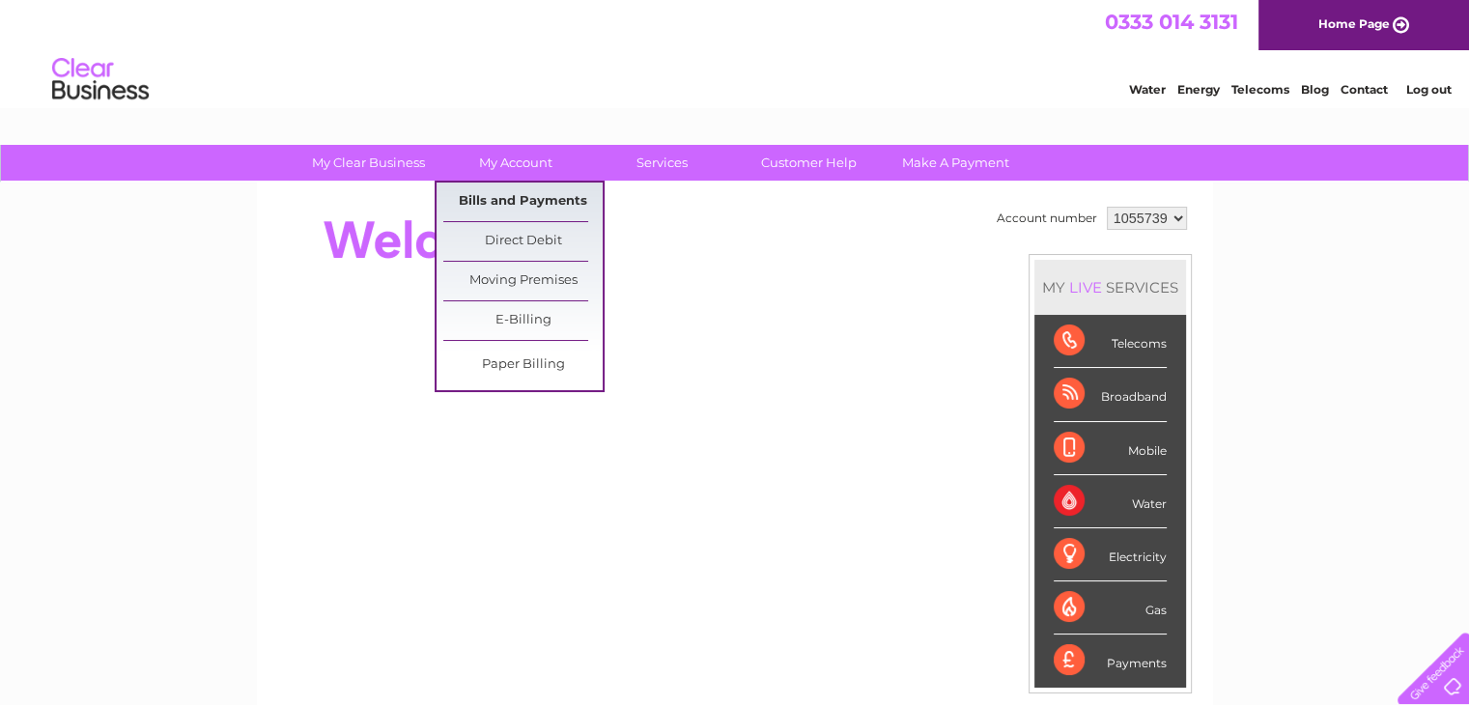
click at [506, 190] on link "Bills and Payments" at bounding box center [522, 202] width 159 height 39
click at [514, 196] on link "Bills and Payments" at bounding box center [522, 202] width 159 height 39
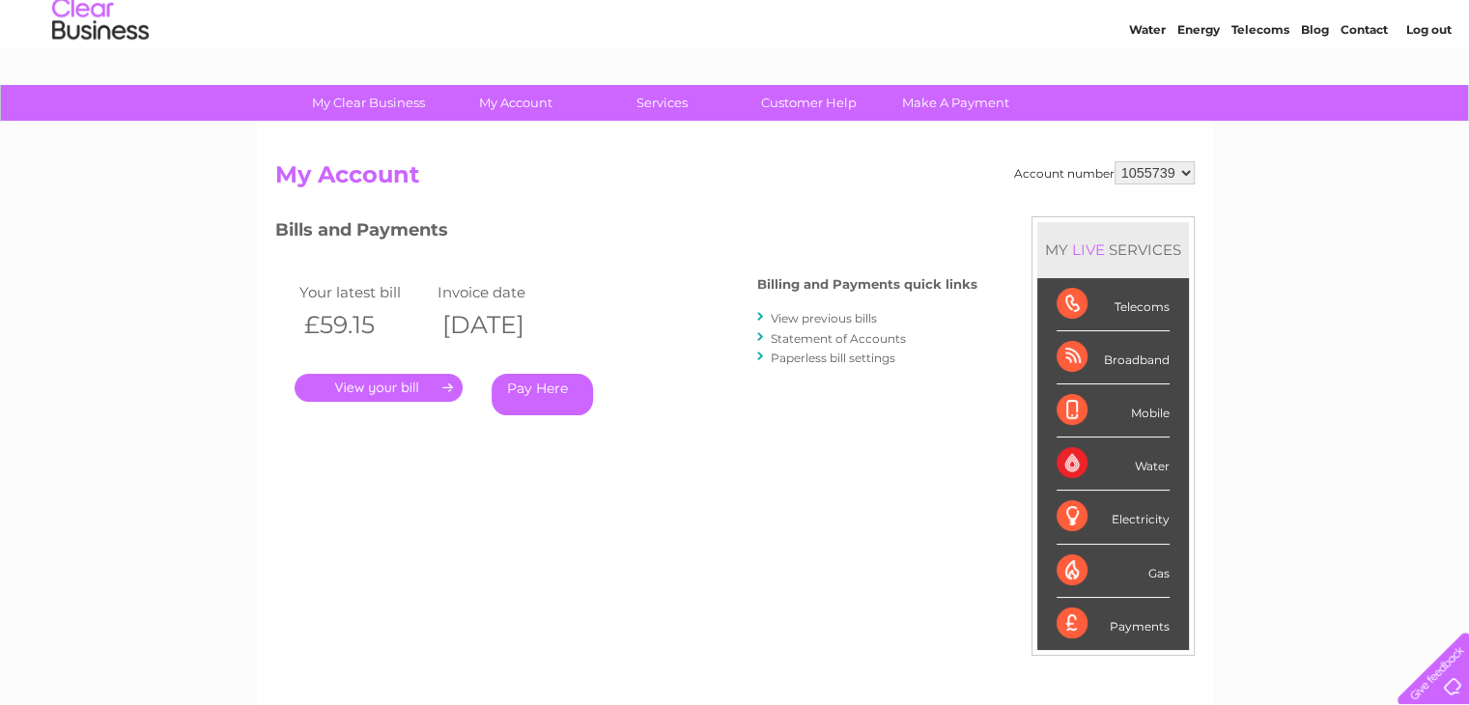
scroll to position [54, 0]
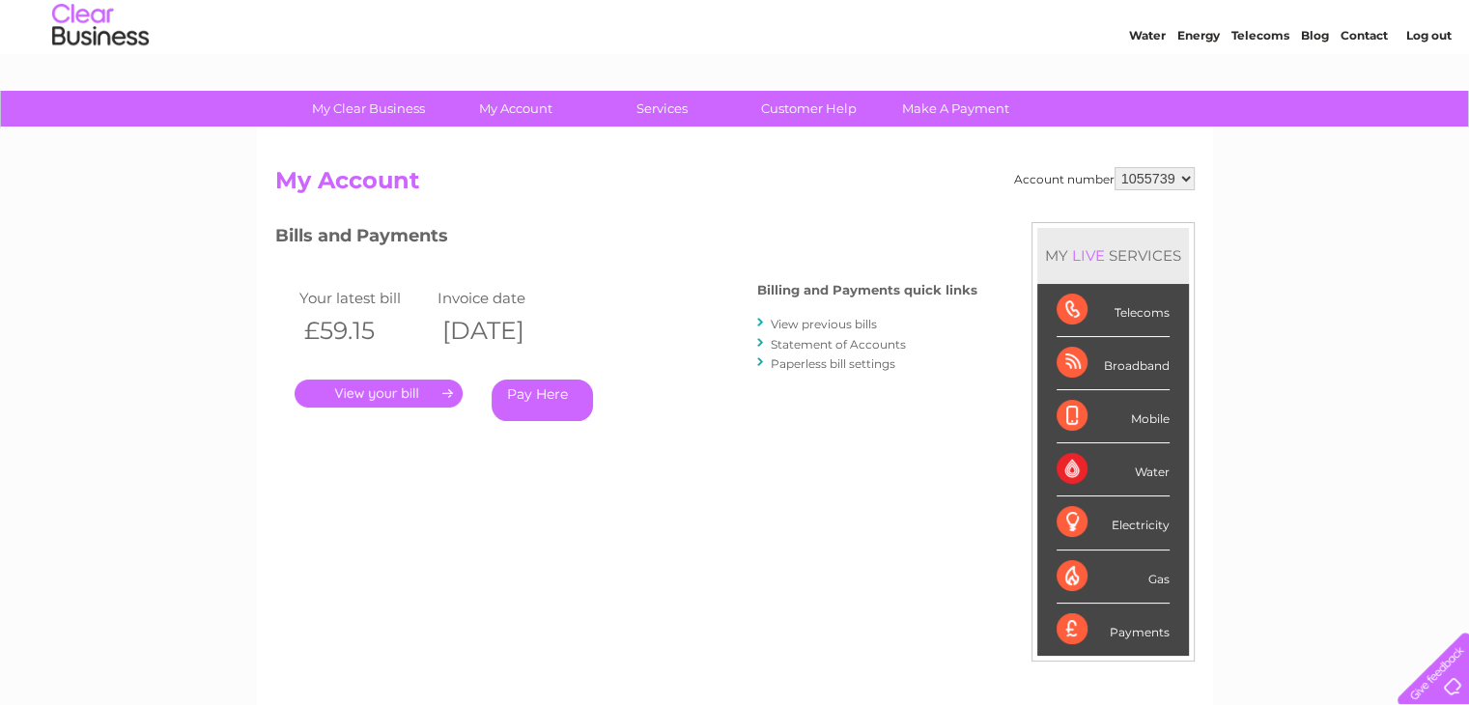
click at [410, 394] on link "." at bounding box center [379, 394] width 168 height 28
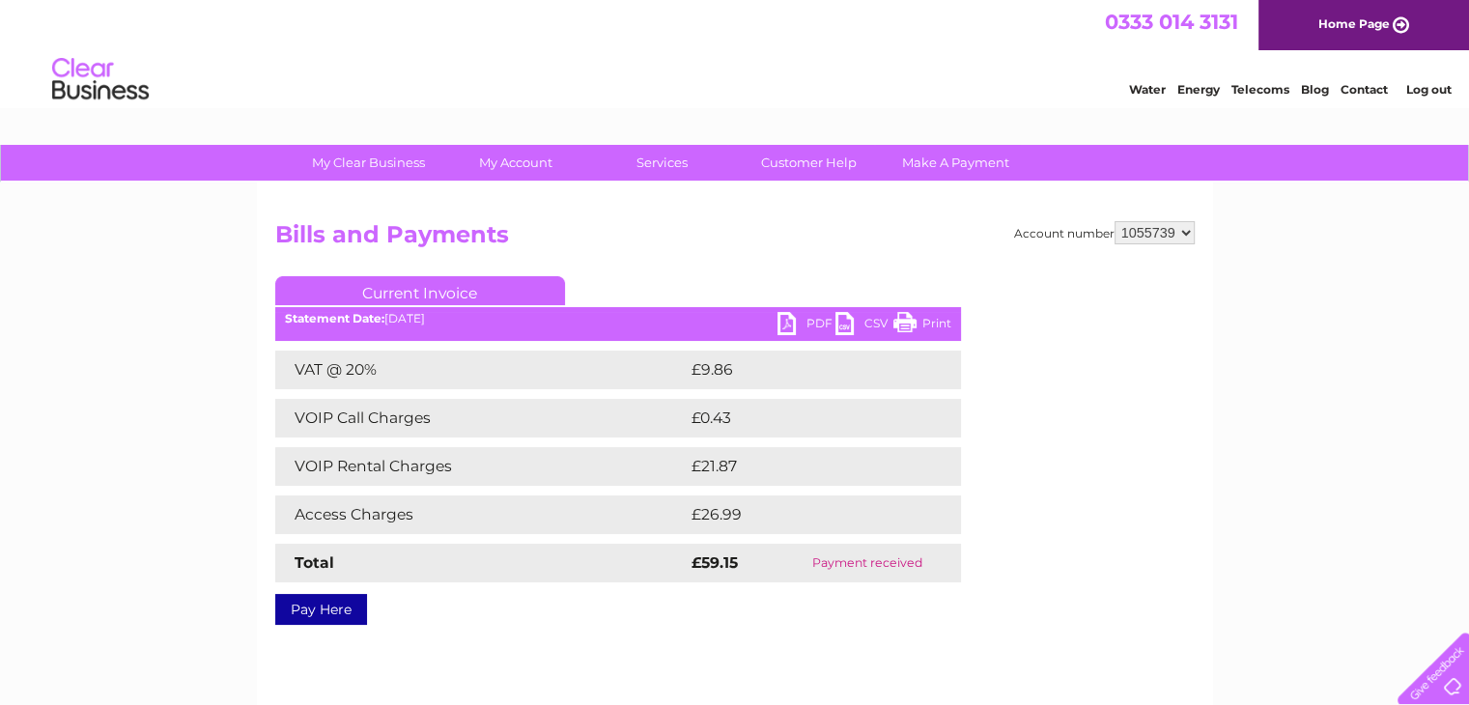
click at [903, 322] on link "Print" at bounding box center [922, 326] width 58 height 28
